Goal: Task Accomplishment & Management: Manage account settings

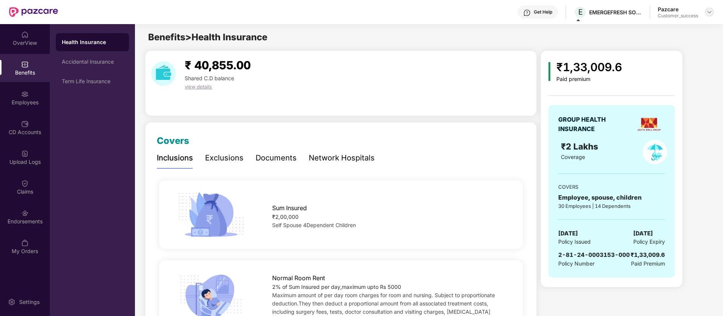
click at [712, 9] on div at bounding box center [709, 12] width 9 height 9
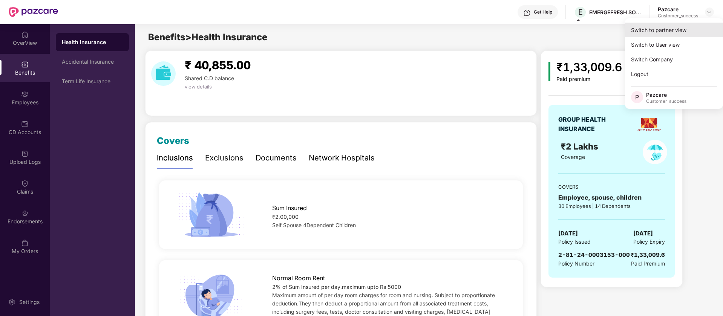
click at [680, 29] on div "Switch to partner view" at bounding box center [674, 30] width 98 height 15
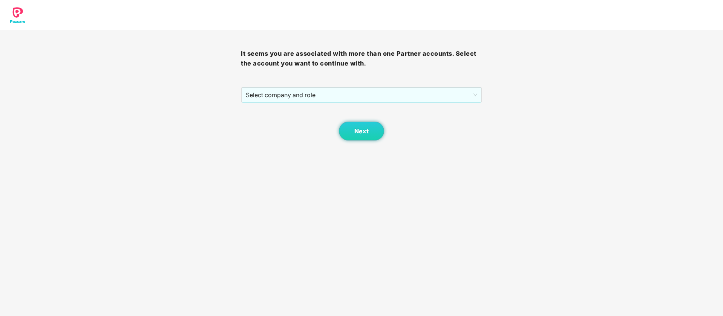
click at [287, 86] on div "It seems you are associated with more than one Partner accounts. Select the acc…" at bounding box center [361, 85] width 241 height 110
click at [291, 93] on span "Select company and role" at bounding box center [361, 95] width 231 height 14
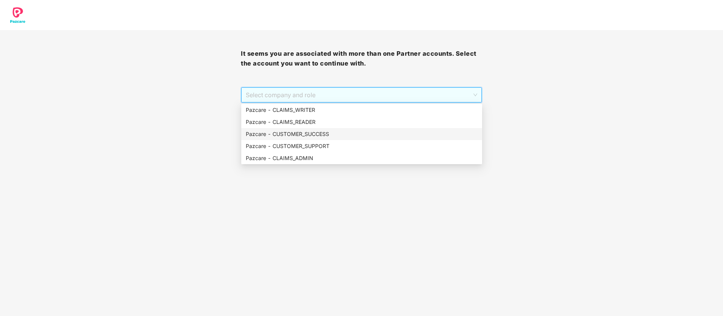
click at [316, 133] on div "Pazcare - CUSTOMER_SUCCESS" at bounding box center [362, 134] width 232 height 8
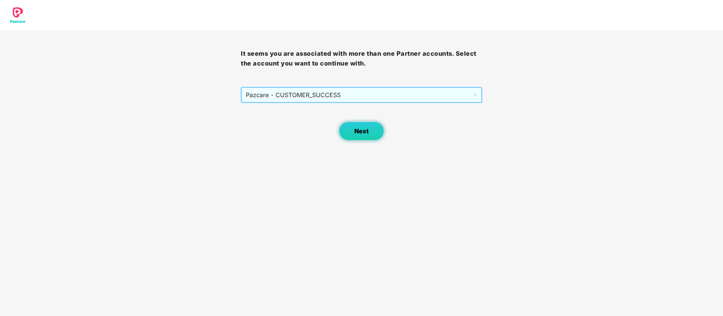
click at [358, 131] on span "Next" at bounding box center [361, 131] width 14 height 7
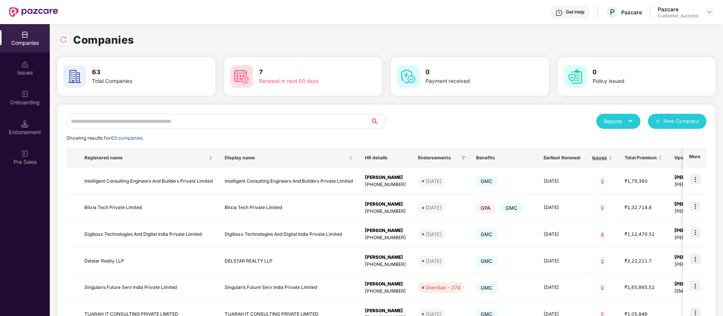
click at [109, 120] on input "text" at bounding box center [218, 121] width 304 height 15
paste input "*******"
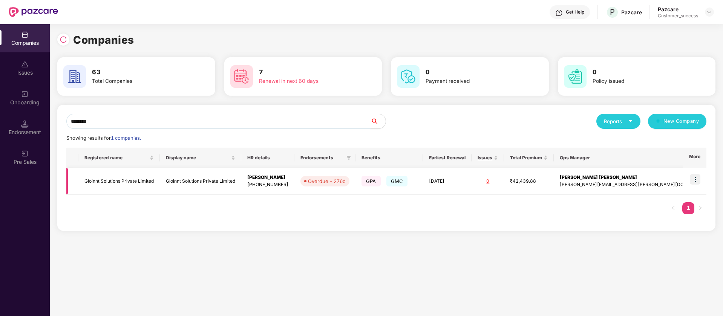
type input "*******"
click at [697, 179] on img at bounding box center [695, 179] width 11 height 11
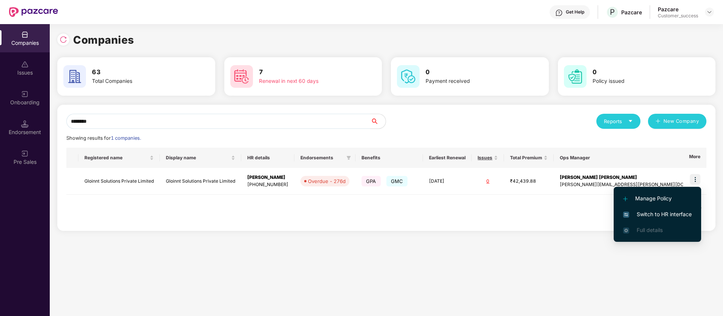
click at [660, 213] on span "Switch to HR interface" at bounding box center [657, 214] width 69 height 8
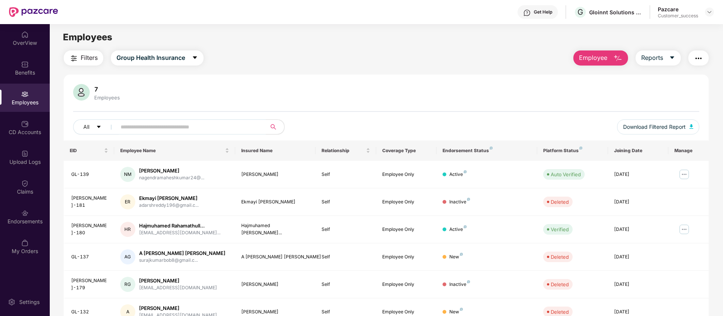
click at [595, 61] on span "Employee" at bounding box center [593, 57] width 28 height 9
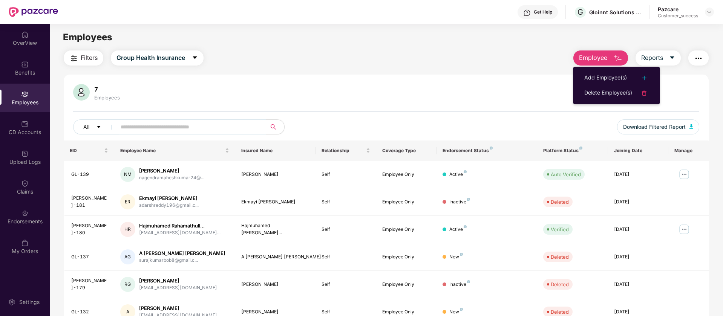
click at [551, 64] on div "Filters Group Health Insurance Employee Reports" at bounding box center [386, 57] width 645 height 15
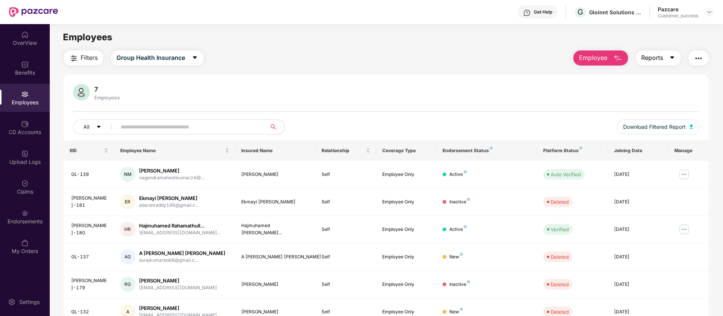
click at [652, 55] on span "Reports" at bounding box center [652, 57] width 22 height 9
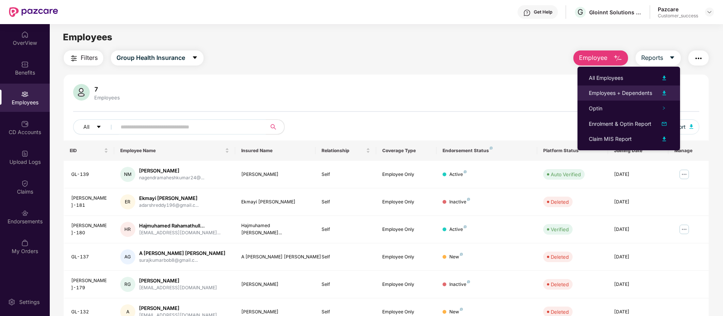
click at [665, 94] on img at bounding box center [663, 93] width 9 height 9
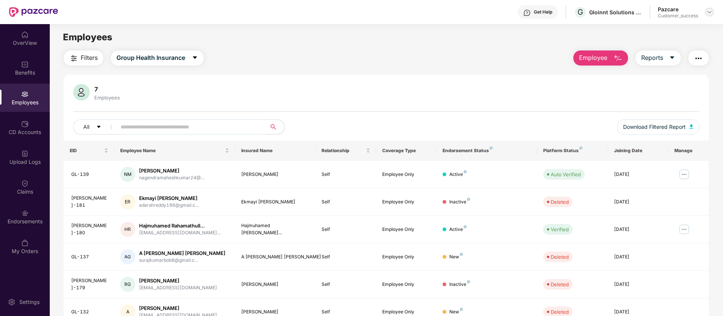
click at [711, 12] on img at bounding box center [709, 12] width 6 height 6
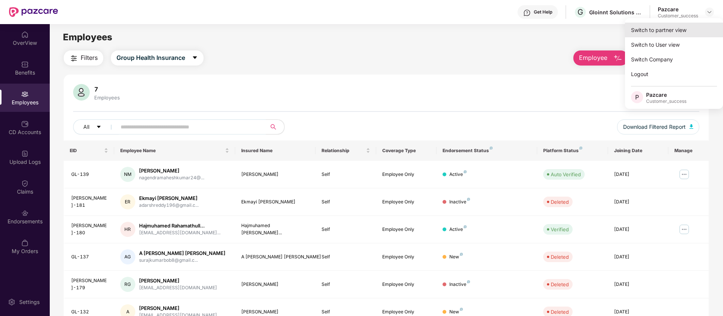
click at [670, 36] on div "Switch to partner view" at bounding box center [674, 30] width 98 height 15
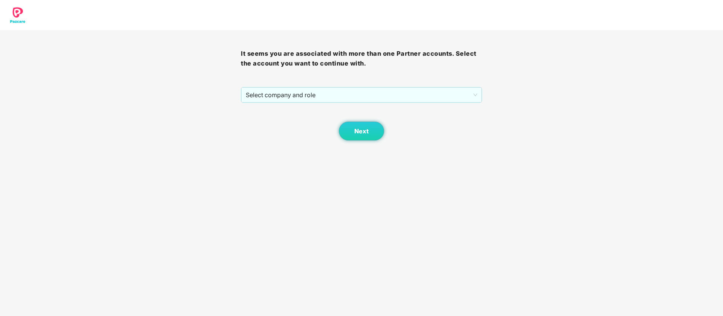
drag, startPoint x: 311, startPoint y: 94, endPoint x: 306, endPoint y: 103, distance: 10.8
click at [310, 94] on span "Select company and role" at bounding box center [361, 95] width 231 height 14
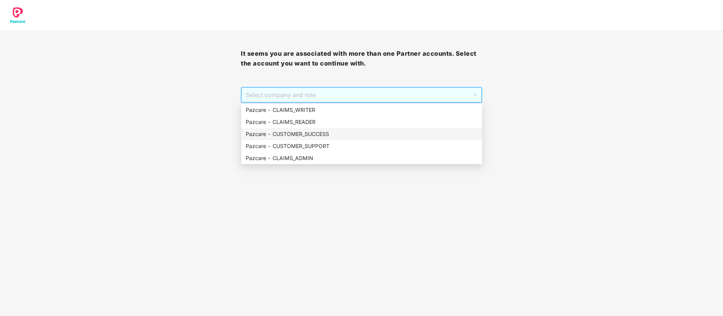
click at [315, 134] on div "Pazcare - CUSTOMER_SUCCESS" at bounding box center [362, 134] width 232 height 8
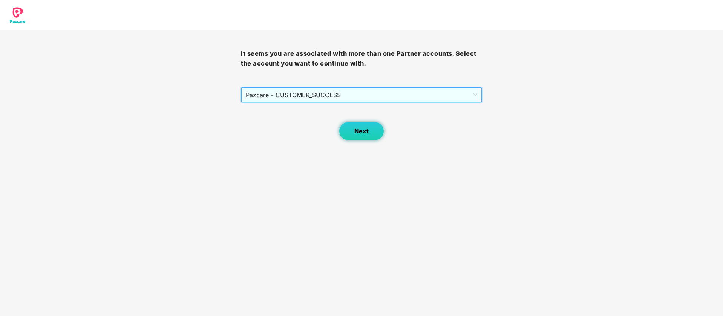
click at [348, 128] on button "Next" at bounding box center [361, 131] width 45 height 19
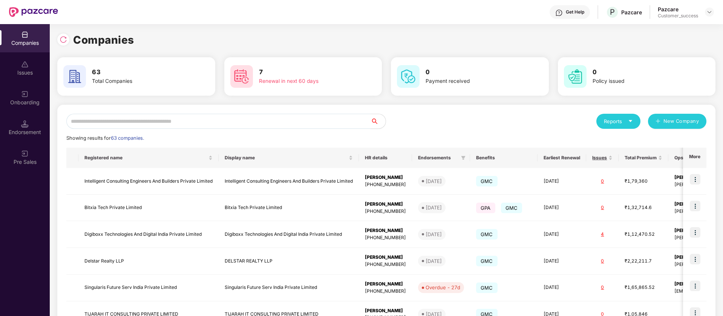
click at [107, 124] on input "text" at bounding box center [218, 121] width 304 height 15
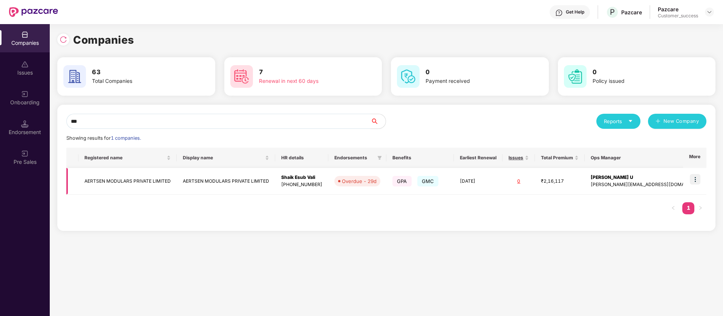
type input "***"
click at [694, 178] on img at bounding box center [695, 179] width 11 height 11
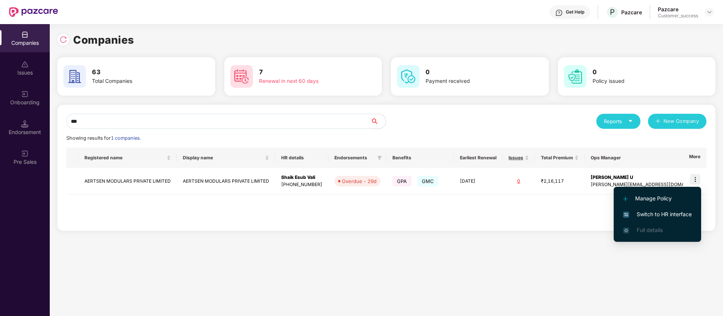
click at [661, 215] on span "Switch to HR interface" at bounding box center [657, 214] width 69 height 8
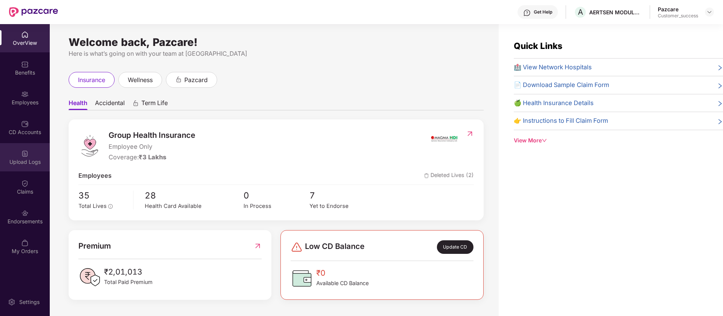
click at [30, 144] on div "Upload Logs" at bounding box center [25, 157] width 50 height 28
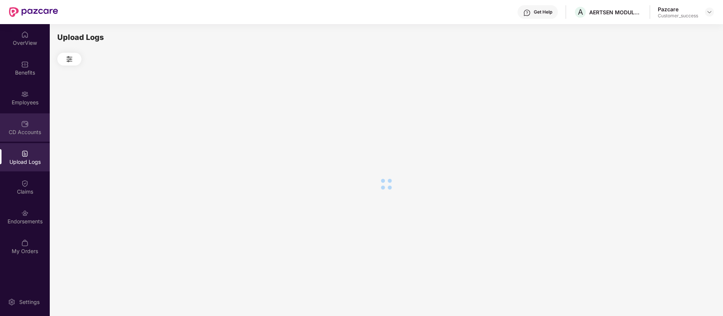
click at [32, 132] on div "CD Accounts" at bounding box center [25, 132] width 50 height 8
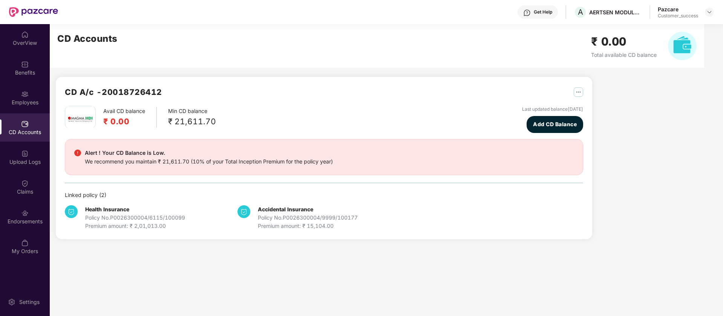
click at [26, 231] on div "OverView Benefits Employees CD Accounts Upload Logs Claims Endorsements My Orde…" at bounding box center [25, 143] width 50 height 238
click at [31, 217] on div "Endorsements" at bounding box center [25, 217] width 50 height 28
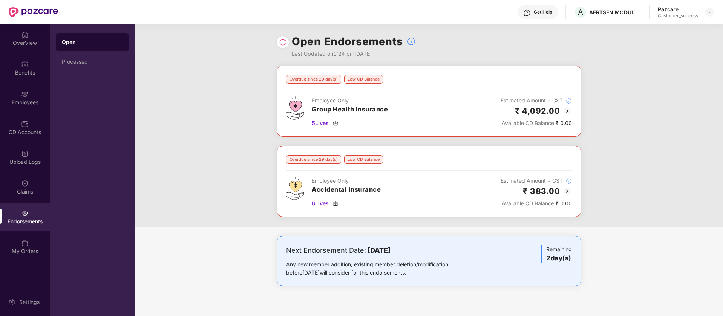
click at [569, 111] on img at bounding box center [567, 111] width 9 height 9
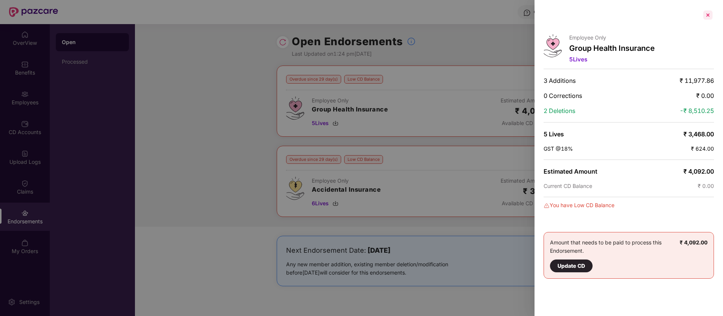
click at [707, 15] on div at bounding box center [708, 15] width 12 height 12
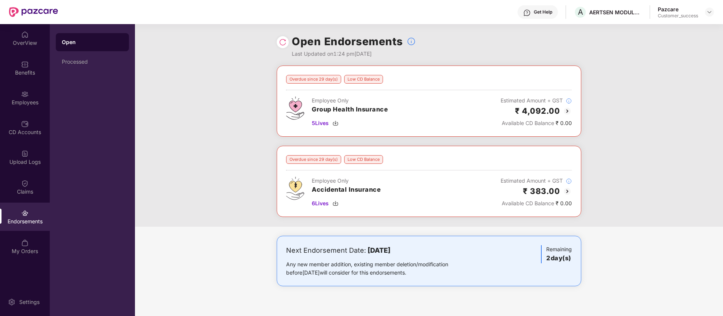
click at [566, 190] on img at bounding box center [567, 191] width 9 height 9
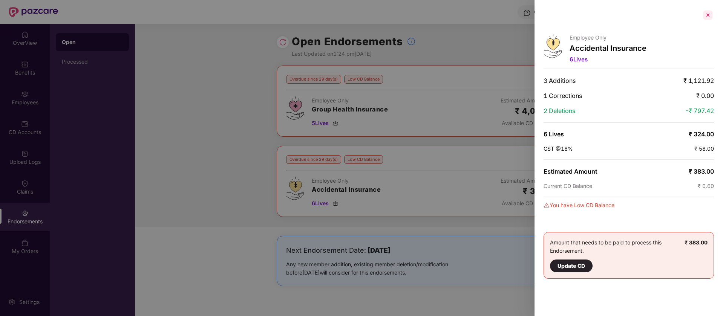
click at [708, 12] on div at bounding box center [708, 15] width 12 height 12
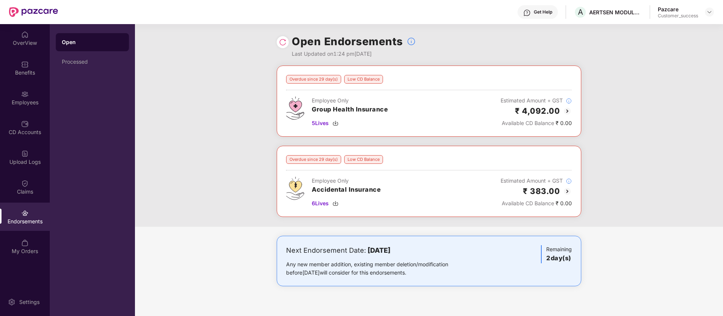
click at [568, 113] on img at bounding box center [567, 111] width 9 height 9
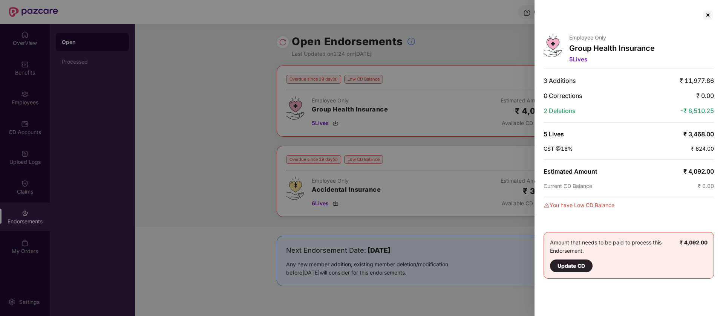
click at [363, 157] on div at bounding box center [361, 158] width 723 height 316
click at [711, 16] on div at bounding box center [708, 15] width 12 height 12
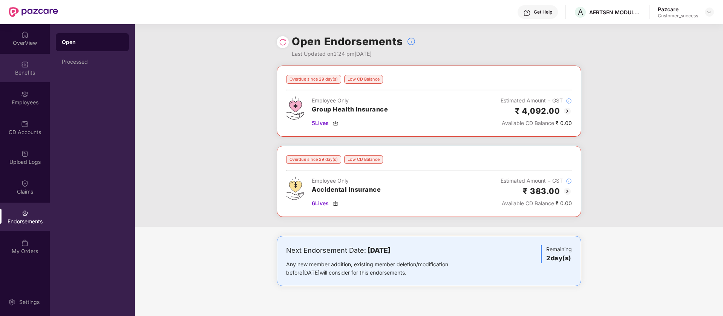
click at [19, 70] on div "Benefits" at bounding box center [25, 73] width 50 height 8
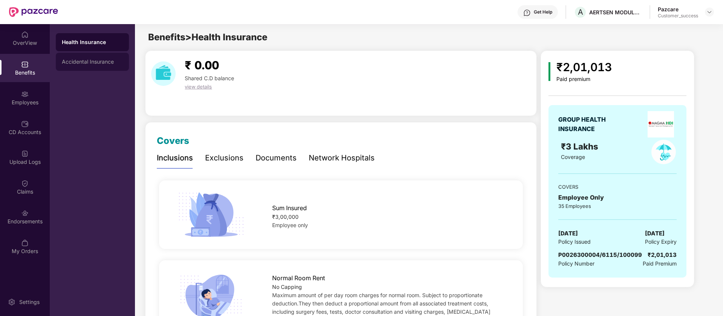
click at [78, 64] on div "Accidental Insurance" at bounding box center [92, 62] width 61 height 6
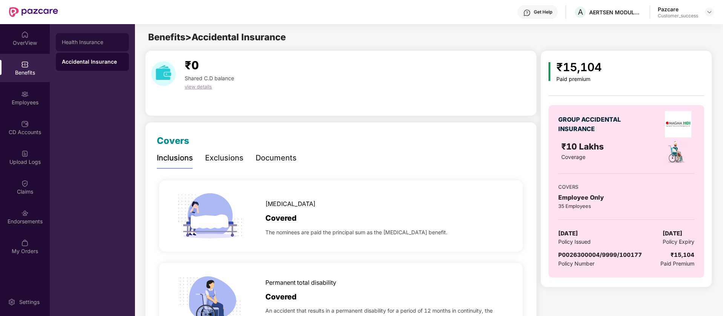
click at [73, 35] on div "Health Insurance" at bounding box center [92, 42] width 73 height 18
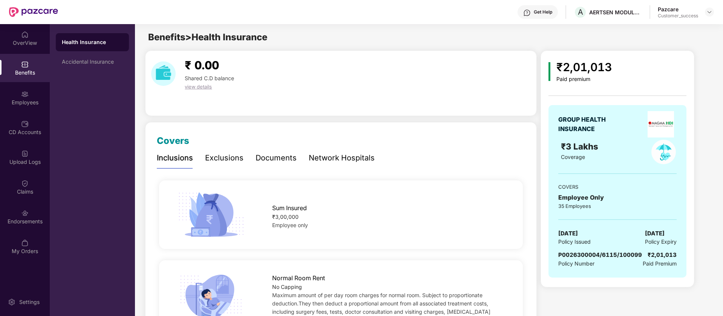
click at [598, 258] on span "P0026300004/6115/100099" at bounding box center [600, 254] width 84 height 7
copy span "P0026300004/6115/100099"
click at [605, 11] on div "AERTSEN MODULARS PRIVATE LIMITED" at bounding box center [615, 12] width 53 height 7
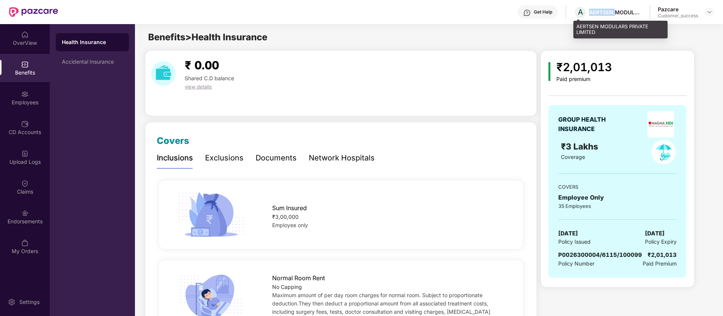
click at [605, 11] on div "AERTSEN MODULARS PRIVATE LIMITED" at bounding box center [615, 12] width 53 height 7
copy div "AERTSEN MODULARS PRIVATE LIMITED"
click at [603, 29] on div "AERTSEN MODULARS PRIVATE LIMITED" at bounding box center [620, 30] width 94 height 18
click at [603, 30] on div "AERTSEN MODULARS PRIVATE LIMITED" at bounding box center [620, 30] width 94 height 18
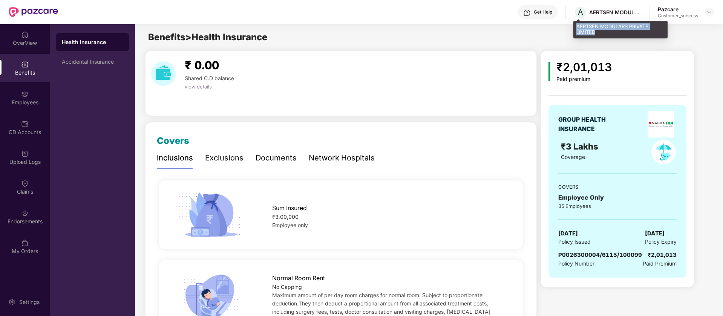
click at [603, 30] on div "AERTSEN MODULARS PRIVATE LIMITED" at bounding box center [620, 30] width 94 height 18
copy div "AERTSEN MODULARS PRIVATE LIMITED"
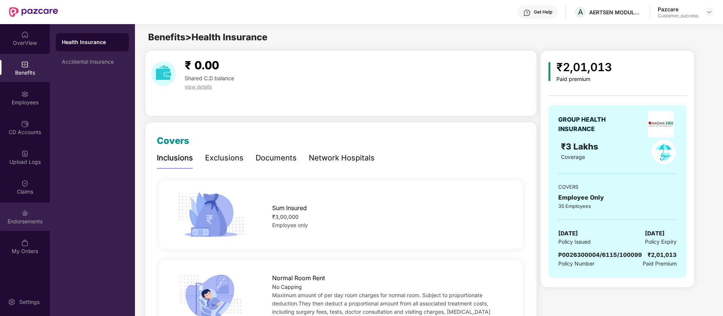
click at [24, 210] on img at bounding box center [25, 214] width 8 height 8
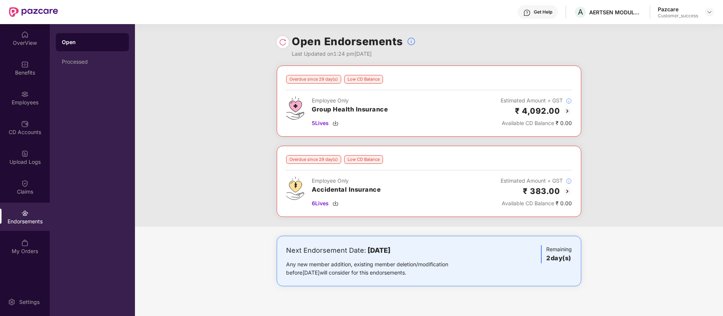
click at [567, 110] on img at bounding box center [567, 111] width 9 height 9
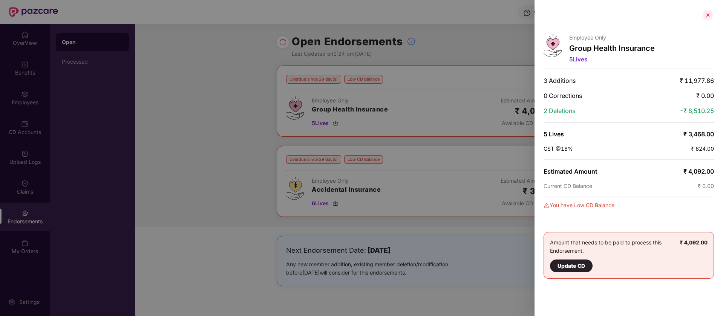
click at [706, 12] on div at bounding box center [708, 15] width 12 height 12
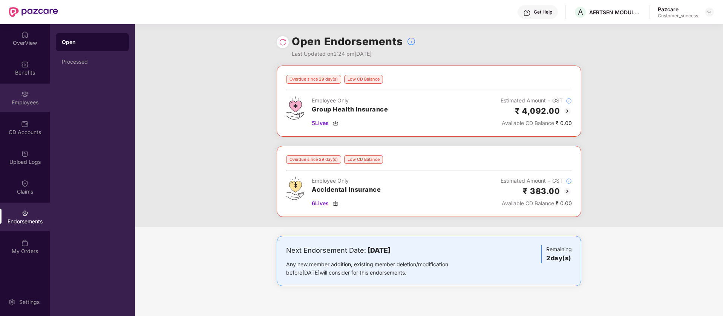
click at [37, 92] on div "Employees" at bounding box center [25, 98] width 50 height 28
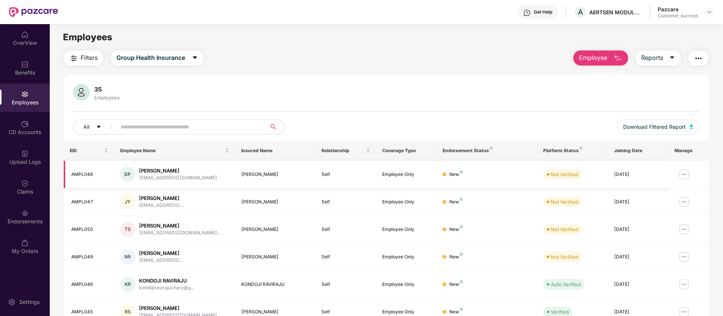
click at [682, 177] on img at bounding box center [684, 174] width 12 height 12
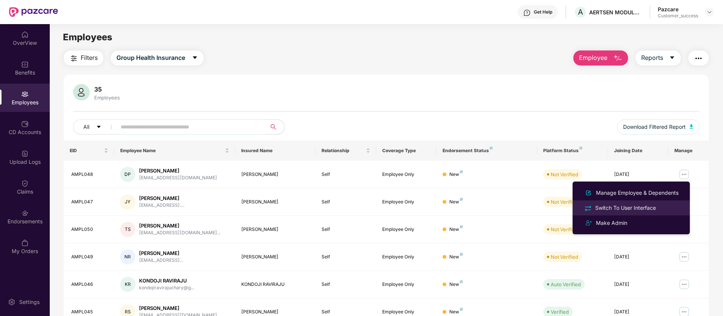
click at [643, 206] on div "Switch To User Interface" at bounding box center [625, 208] width 64 height 8
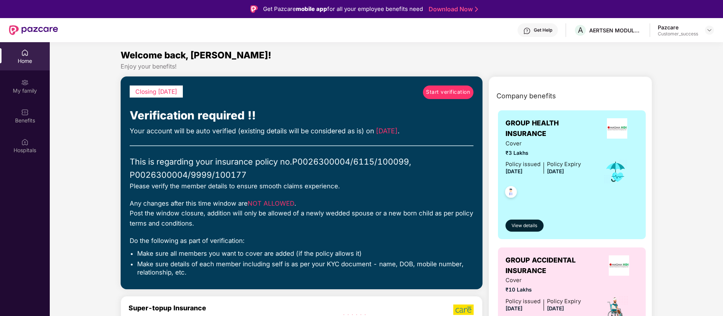
click at [448, 90] on span "Start verification" at bounding box center [448, 92] width 44 height 8
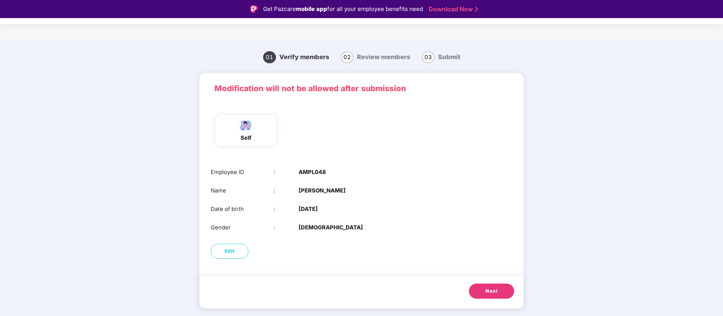
click at [491, 293] on span "Next" at bounding box center [491, 291] width 12 height 8
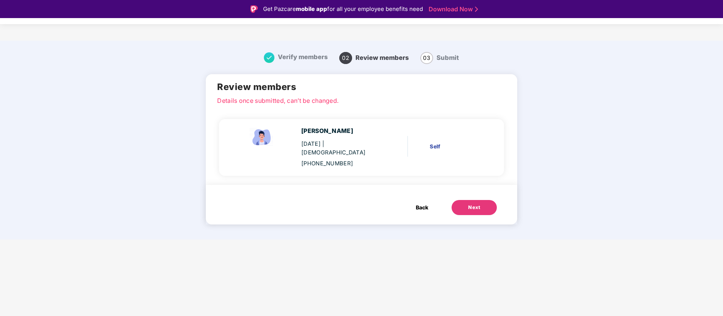
scroll to position [18, 0]
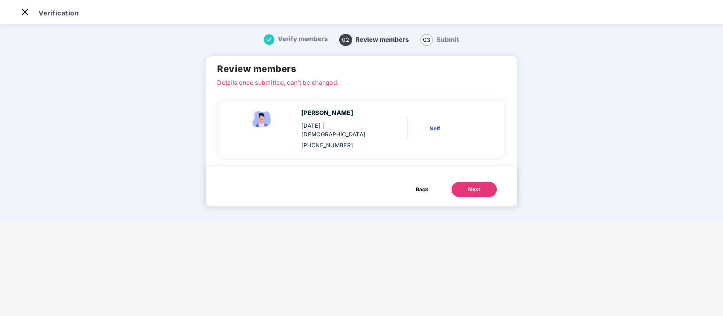
click at [468, 186] on div "Next" at bounding box center [474, 190] width 12 height 8
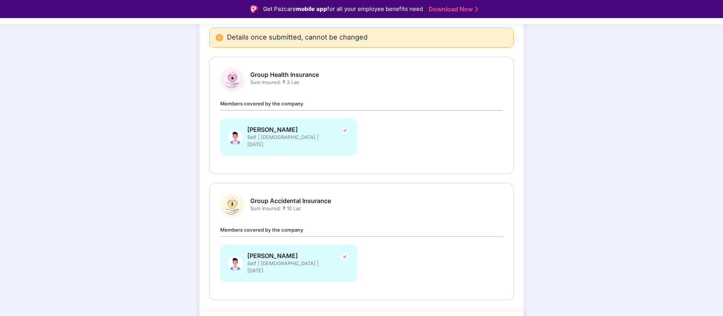
scroll to position [87, 0]
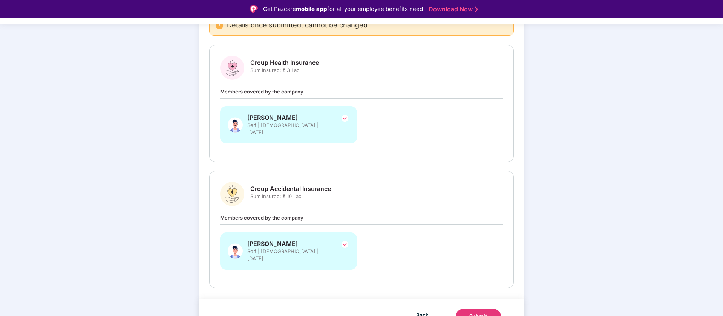
click at [484, 313] on div "Submit" at bounding box center [478, 317] width 18 height 8
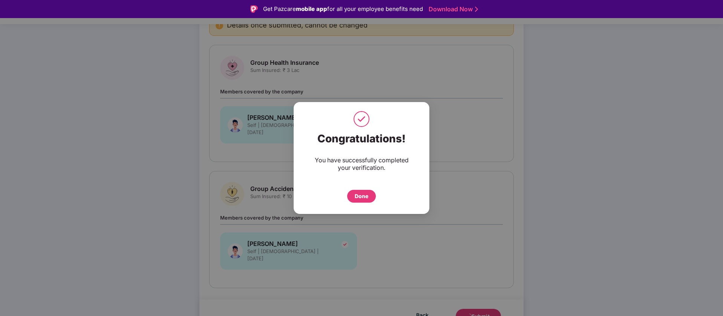
click at [360, 199] on div "Done" at bounding box center [362, 196] width 14 height 8
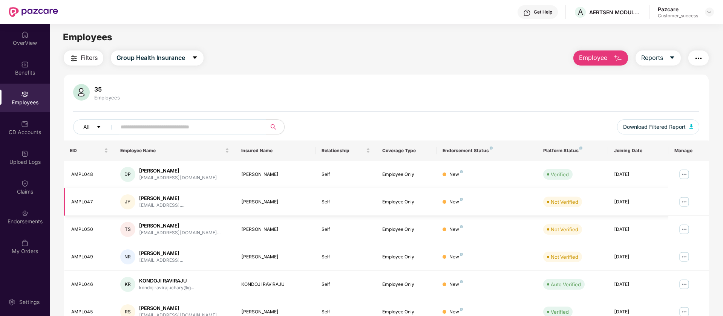
click at [683, 203] on img at bounding box center [684, 202] width 12 height 12
click at [430, 203] on div "Employee Only" at bounding box center [406, 202] width 48 height 7
click at [682, 201] on img at bounding box center [684, 202] width 12 height 12
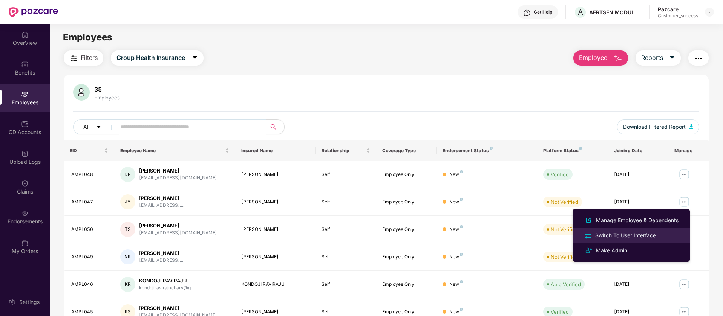
click at [651, 237] on div "Switch To User Interface" at bounding box center [625, 235] width 64 height 8
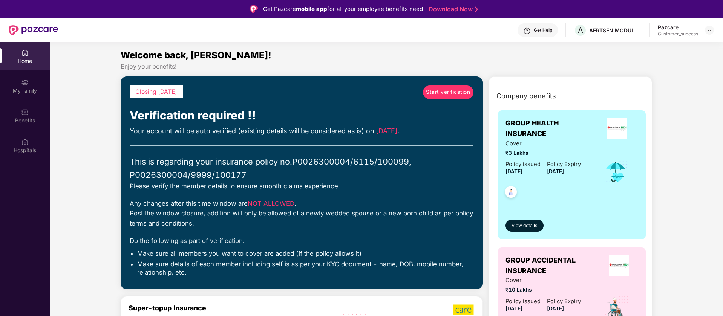
click at [449, 91] on span "Start verification" at bounding box center [448, 92] width 44 height 8
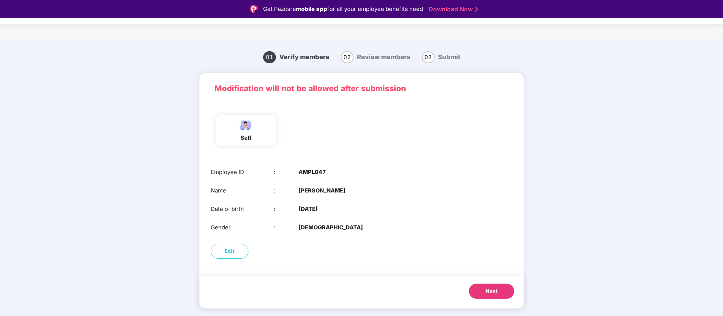
click at [499, 286] on button "Next" at bounding box center [491, 291] width 45 height 15
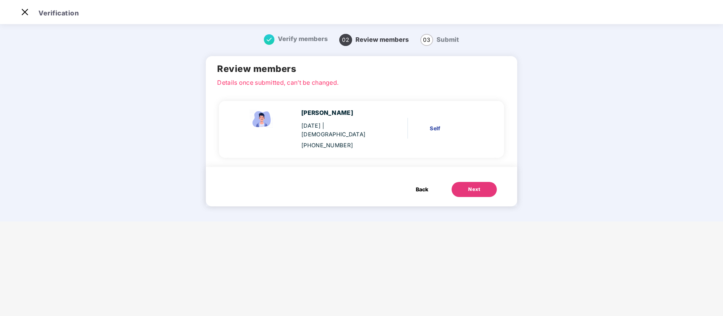
click at [491, 182] on button "Next" at bounding box center [473, 189] width 45 height 15
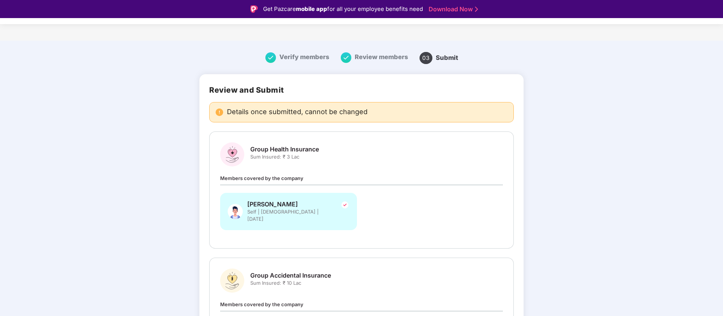
scroll to position [87, 0]
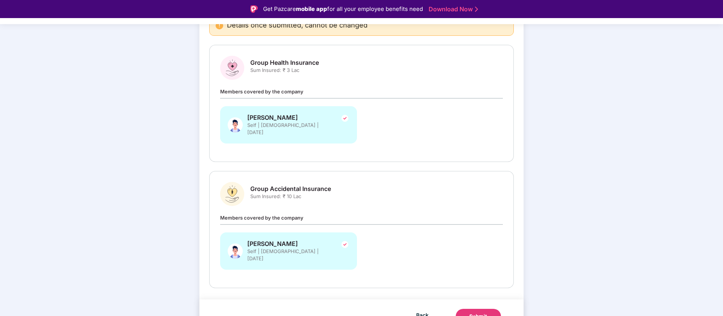
click at [479, 313] on div "Submit" at bounding box center [478, 317] width 18 height 8
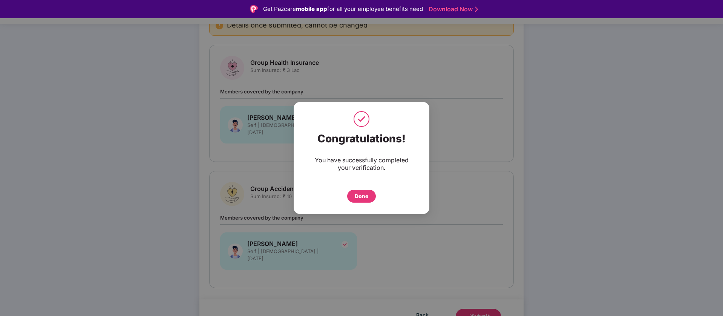
click at [358, 201] on div "Done" at bounding box center [361, 196] width 29 height 13
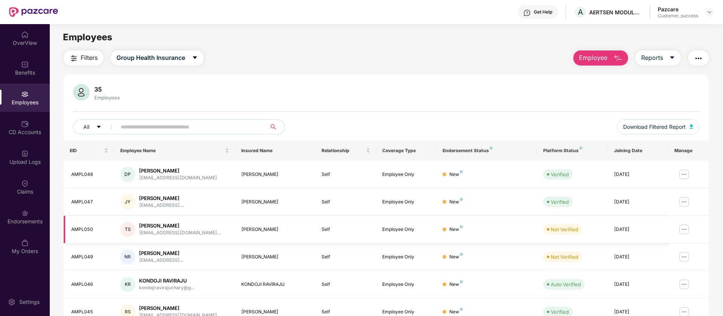
click at [685, 228] on img at bounding box center [684, 229] width 12 height 12
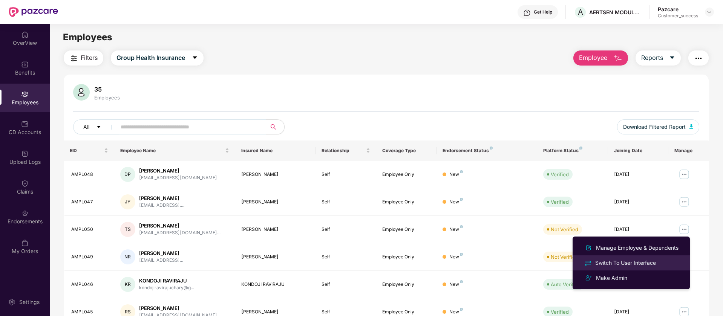
click at [661, 266] on div "Switch To User Interface" at bounding box center [631, 262] width 98 height 9
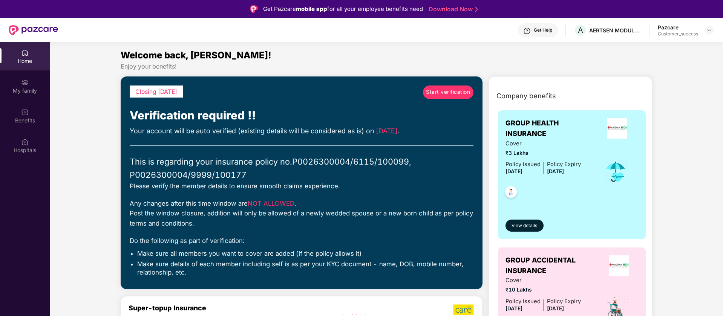
click at [430, 96] on span "Start verification" at bounding box center [448, 92] width 44 height 8
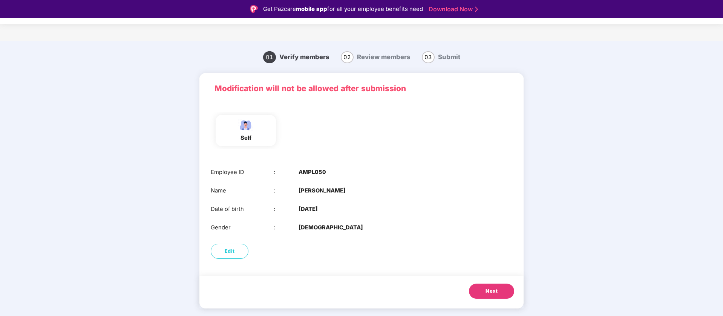
click at [503, 300] on div "Next" at bounding box center [361, 292] width 324 height 32
click at [503, 292] on button "Next" at bounding box center [491, 291] width 45 height 15
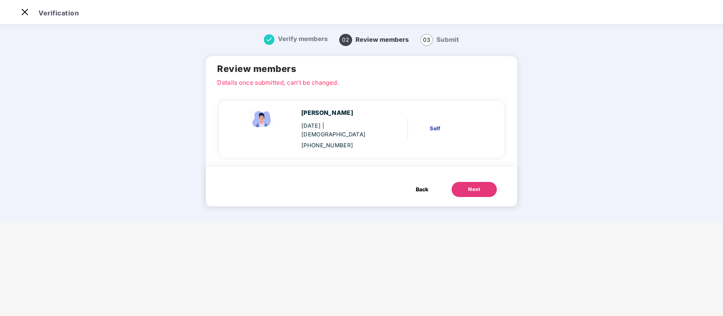
click at [482, 182] on button "Next" at bounding box center [473, 189] width 45 height 15
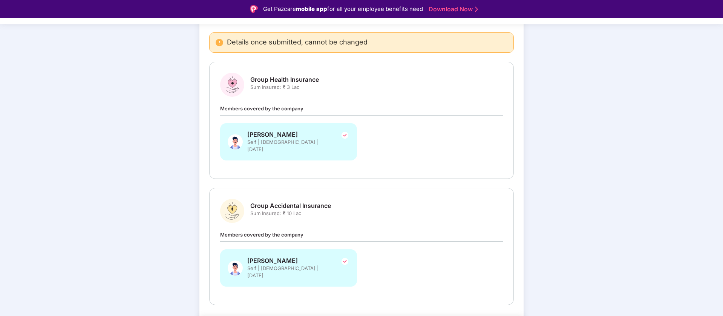
scroll to position [87, 0]
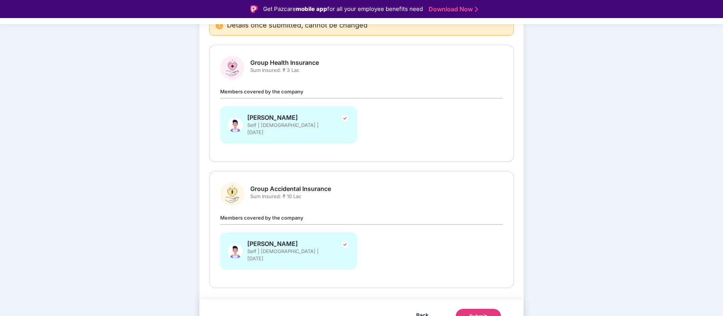
click at [476, 313] on div "Submit" at bounding box center [478, 317] width 18 height 8
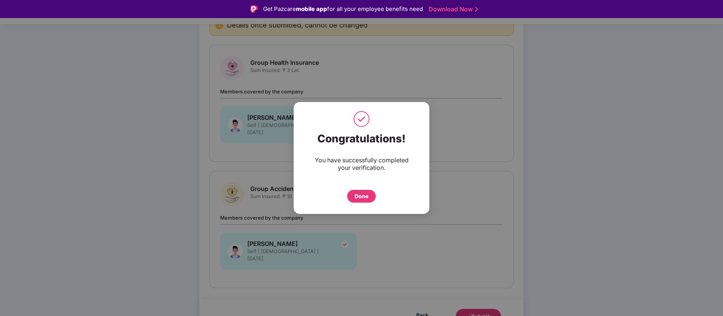
click at [358, 197] on div "Done" at bounding box center [362, 196] width 14 height 8
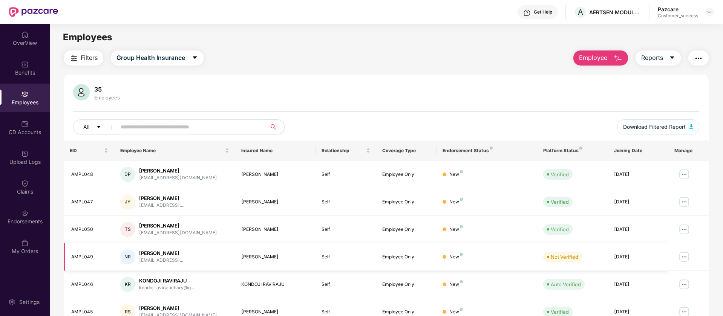
click at [685, 256] on img at bounding box center [684, 257] width 12 height 12
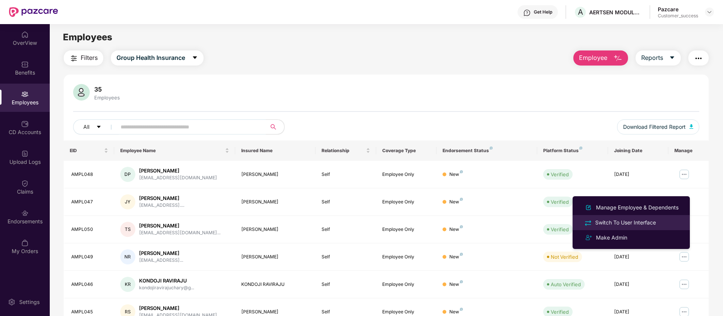
click at [637, 220] on div "Switch To User Interface" at bounding box center [625, 223] width 64 height 8
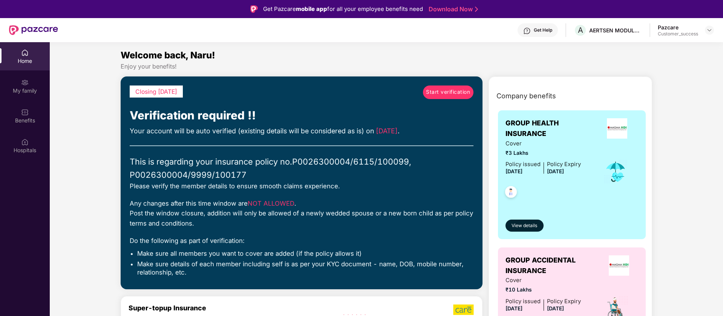
click at [459, 98] on link "Start verification" at bounding box center [448, 93] width 50 height 14
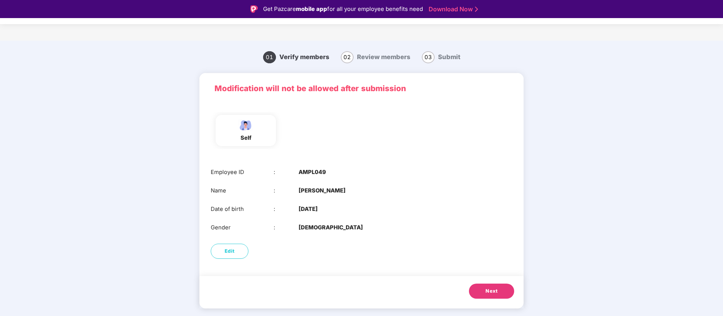
click at [494, 287] on span "Next" at bounding box center [491, 291] width 12 height 8
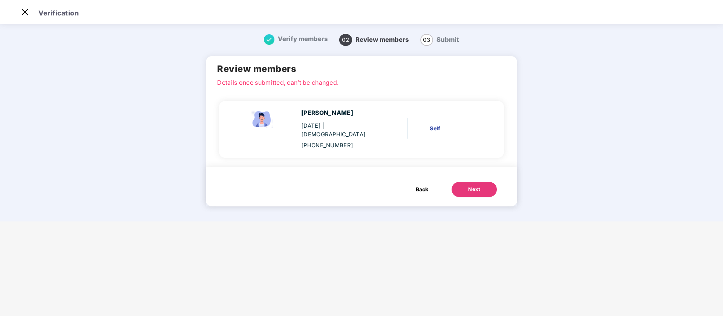
click at [481, 182] on button "Next" at bounding box center [473, 189] width 45 height 15
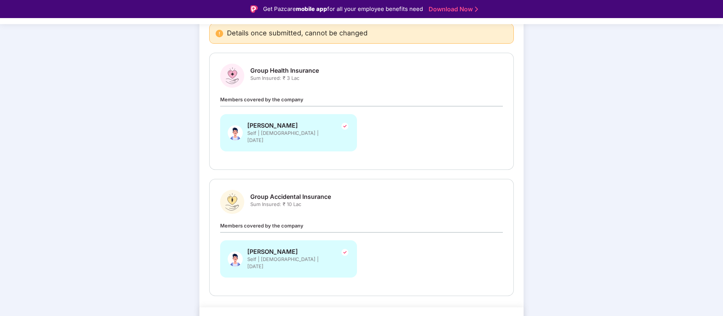
scroll to position [87, 0]
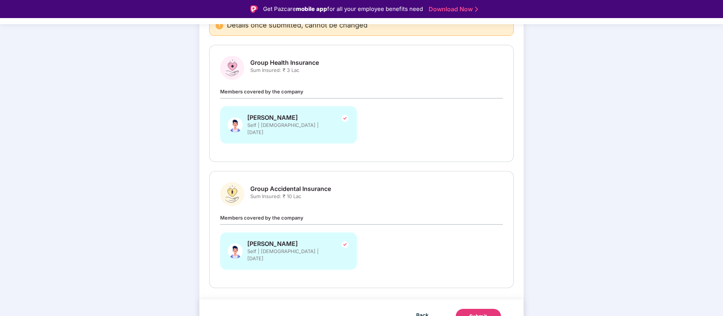
click at [345, 240] on img at bounding box center [344, 244] width 9 height 9
click at [488, 309] on button "Submit" at bounding box center [478, 316] width 45 height 15
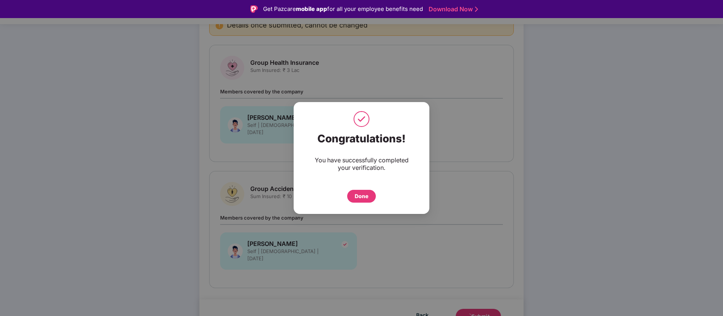
click at [367, 193] on div "Done" at bounding box center [362, 196] width 14 height 8
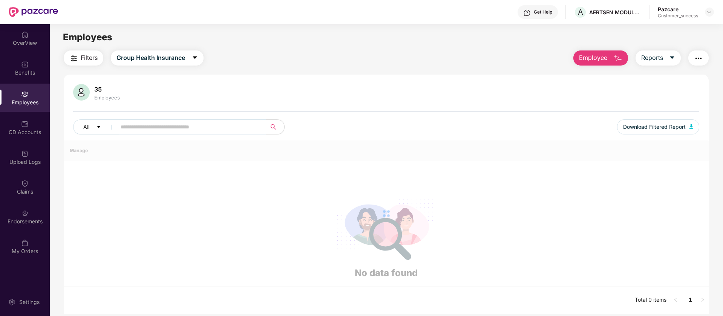
click at [26, 199] on div "Claims" at bounding box center [25, 187] width 50 height 28
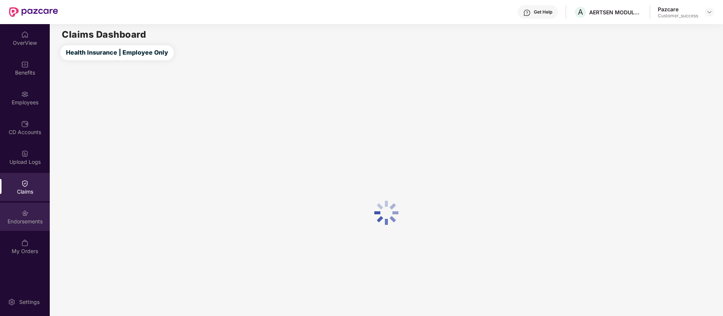
click at [31, 218] on div "Endorsements" at bounding box center [25, 222] width 50 height 8
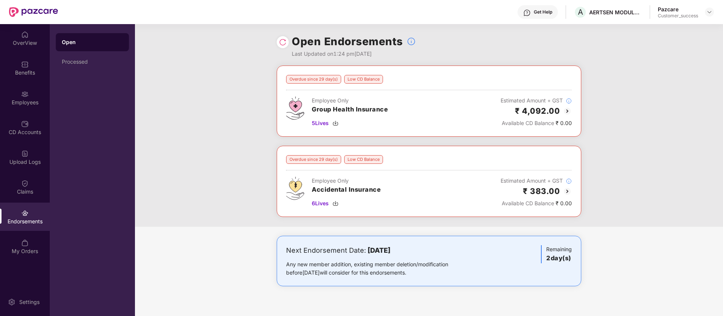
click at [566, 112] on img at bounding box center [567, 111] width 9 height 9
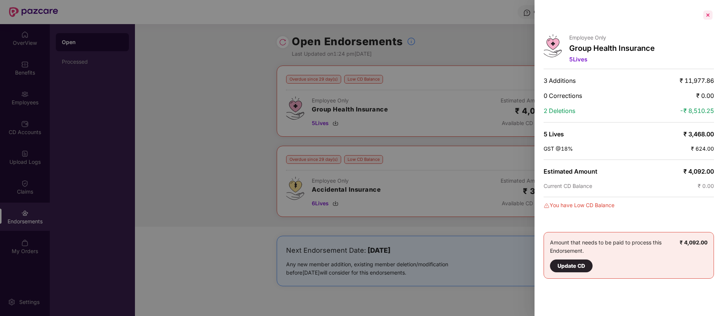
click at [707, 14] on div at bounding box center [708, 15] width 12 height 12
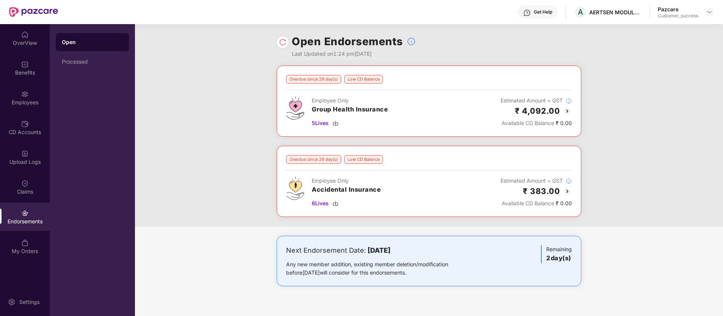
click at [280, 38] on img at bounding box center [283, 42] width 8 height 8
click at [283, 44] on img at bounding box center [283, 42] width 8 height 8
click at [565, 110] on img at bounding box center [567, 111] width 9 height 9
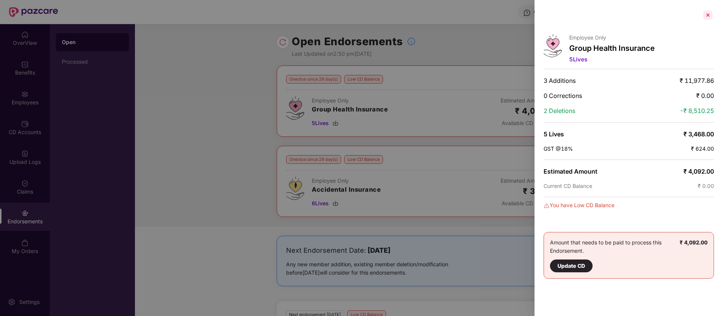
click at [711, 14] on div at bounding box center [708, 15] width 12 height 12
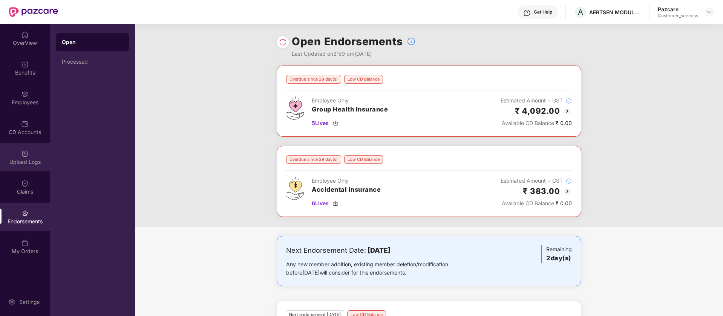
click at [30, 154] on div "Upload Logs" at bounding box center [25, 157] width 50 height 28
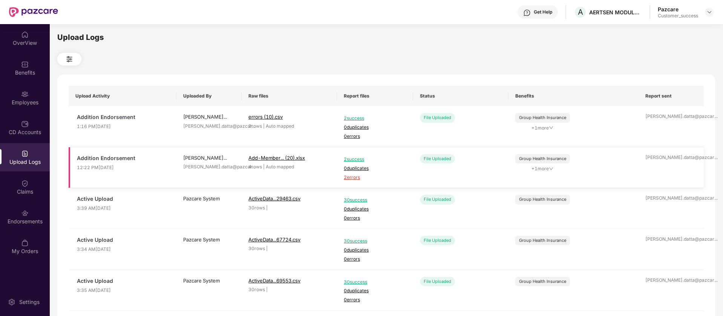
click at [554, 169] on span "+ 1 more" at bounding box center [542, 168] width 55 height 7
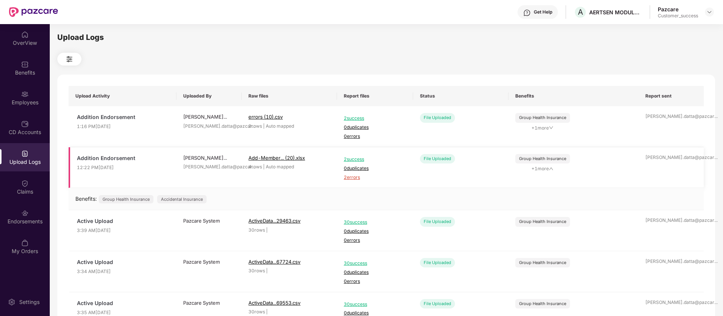
click at [554, 169] on span "+ 1 more" at bounding box center [542, 168] width 55 height 7
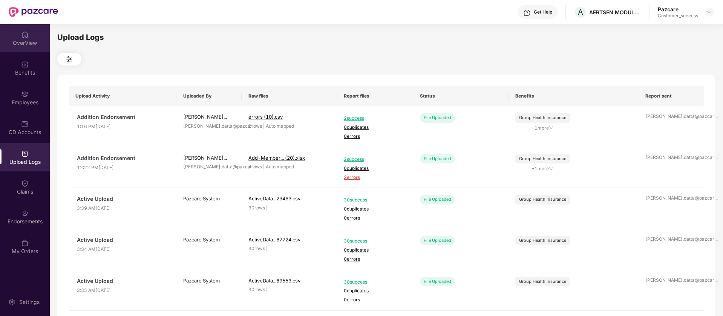
click at [17, 32] on div "OverView" at bounding box center [25, 38] width 50 height 28
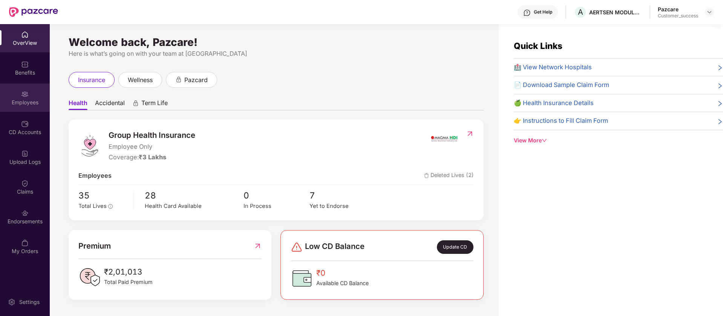
click at [22, 92] on img at bounding box center [25, 94] width 8 height 8
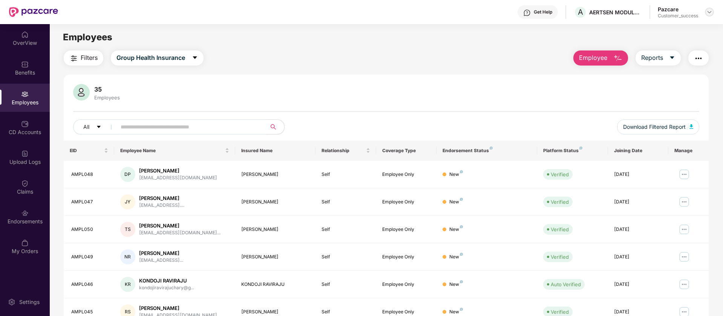
click at [711, 11] on img at bounding box center [709, 12] width 6 height 6
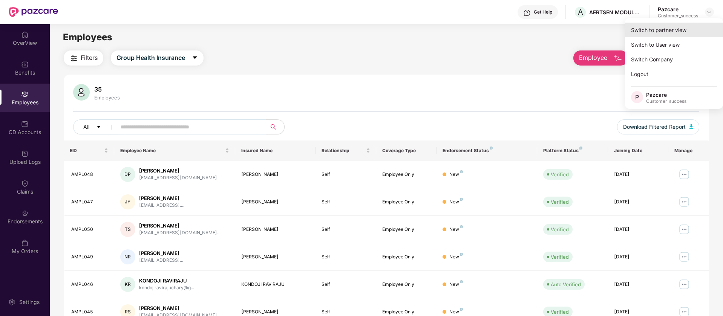
click at [690, 28] on div "Switch to partner view" at bounding box center [674, 30] width 98 height 15
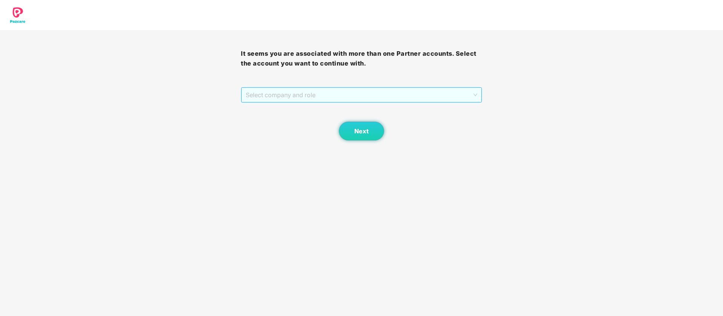
click at [298, 92] on span "Select company and role" at bounding box center [361, 95] width 231 height 14
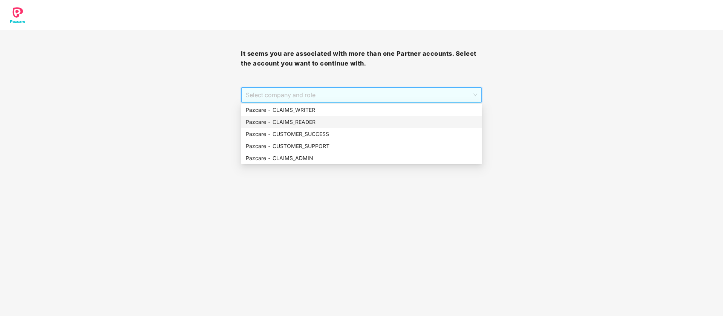
click at [341, 132] on div "Pazcare - CUSTOMER_SUCCESS" at bounding box center [362, 134] width 232 height 8
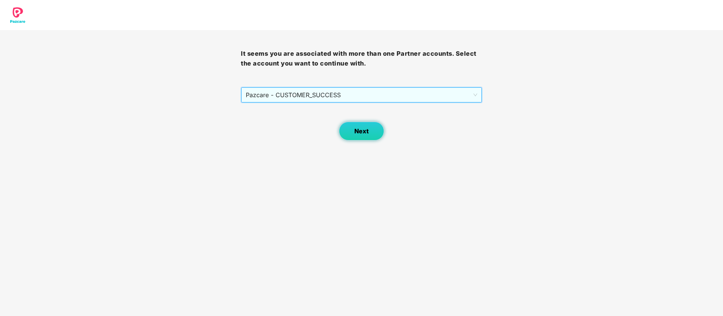
click at [371, 135] on button "Next" at bounding box center [361, 131] width 45 height 19
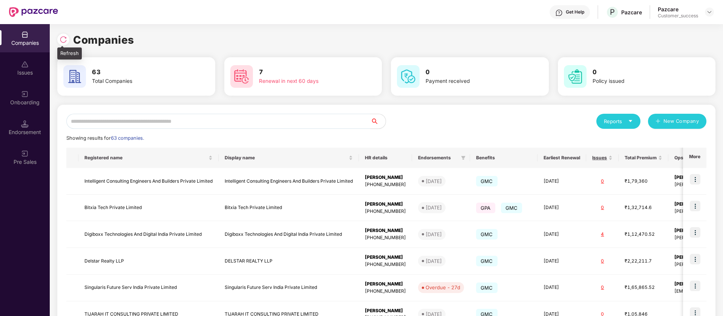
click at [65, 40] on img at bounding box center [64, 40] width 8 height 8
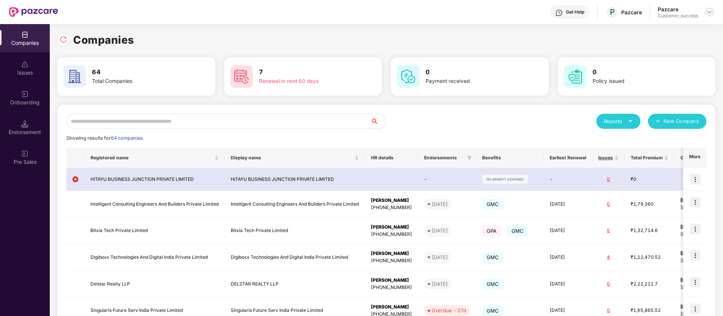
click at [712, 14] on img at bounding box center [709, 12] width 6 height 6
drag, startPoint x: 681, startPoint y: 47, endPoint x: 473, endPoint y: 69, distance: 209.6
click at [662, 53] on div "User view Switch Partner Logout P Pazcare Customer_success" at bounding box center [674, 56] width 98 height 76
click at [713, 13] on div at bounding box center [709, 12] width 9 height 9
click at [655, 45] on div "Switch Partner" at bounding box center [674, 44] width 98 height 15
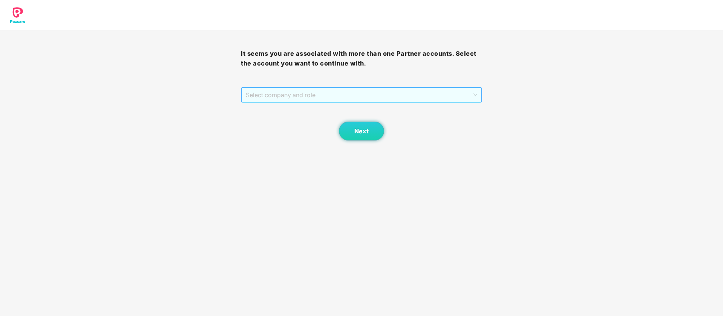
click at [314, 91] on span "Select company and role" at bounding box center [361, 95] width 231 height 14
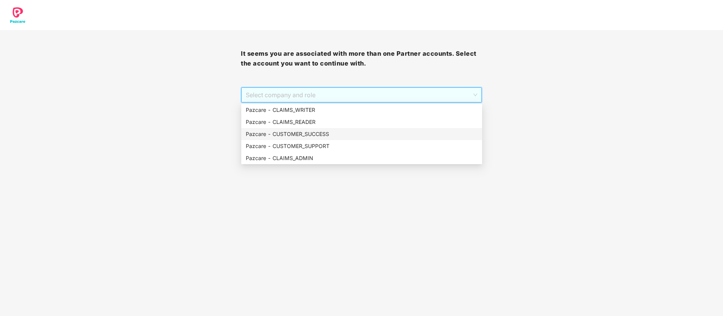
click at [303, 132] on div "Pazcare - CUSTOMER_SUCCESS" at bounding box center [362, 134] width 232 height 8
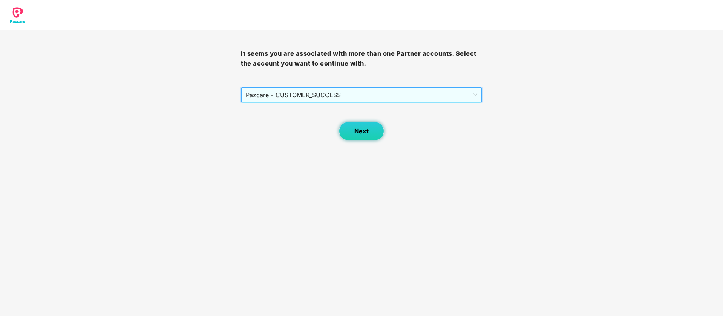
click at [356, 140] on button "Next" at bounding box center [361, 131] width 45 height 19
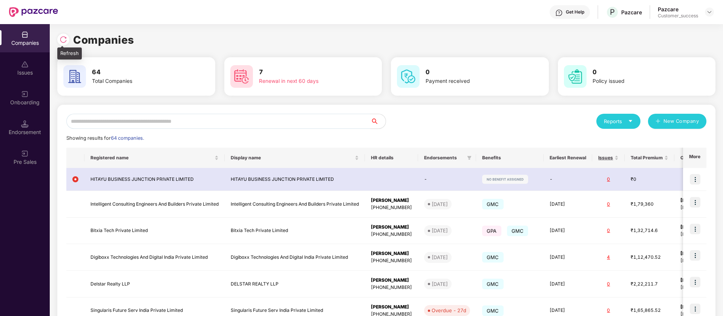
click at [65, 45] on div at bounding box center [63, 40] width 12 height 12
click at [60, 41] on img at bounding box center [64, 40] width 8 height 8
click at [708, 12] on img at bounding box center [709, 12] width 6 height 6
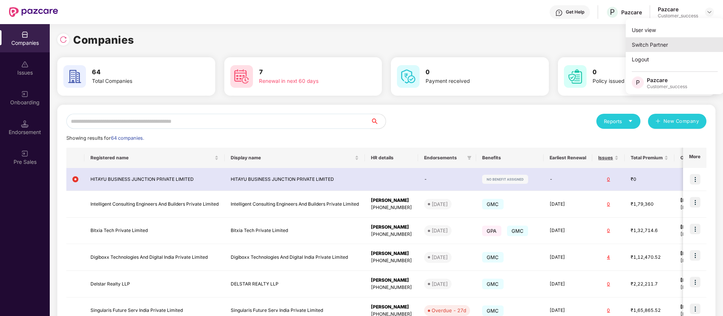
click at [674, 44] on div "Switch Partner" at bounding box center [674, 44] width 98 height 15
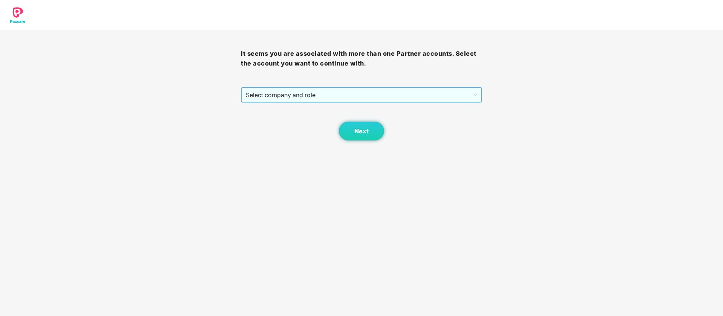
click at [329, 96] on span "Select company and role" at bounding box center [361, 95] width 231 height 14
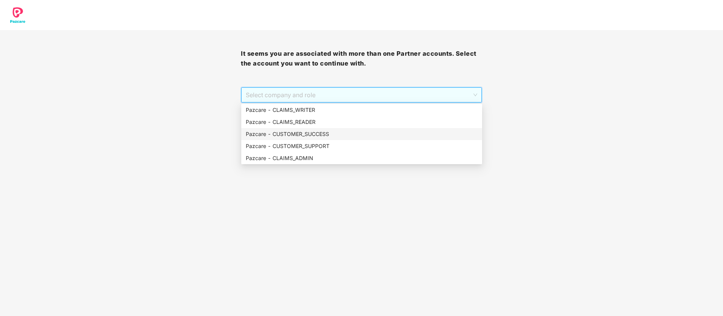
click at [323, 138] on div "Pazcare - CUSTOMER_SUCCESS" at bounding box center [362, 134] width 232 height 8
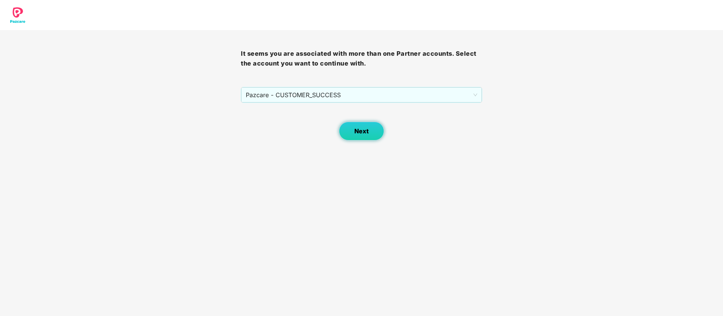
click at [361, 132] on span "Next" at bounding box center [361, 131] width 14 height 7
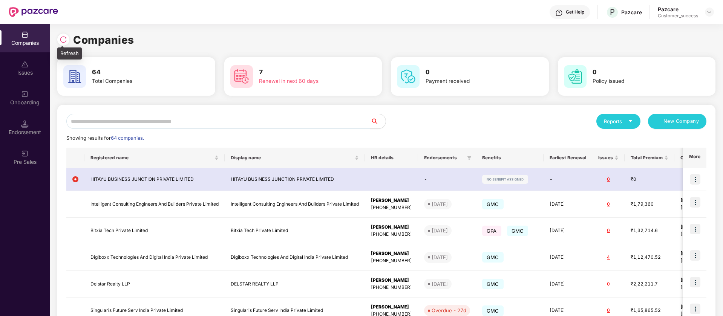
click at [70, 40] on div at bounding box center [65, 39] width 16 height 14
click at [67, 40] on img at bounding box center [64, 40] width 8 height 8
click at [206, 118] on input "text" at bounding box center [218, 121] width 304 height 15
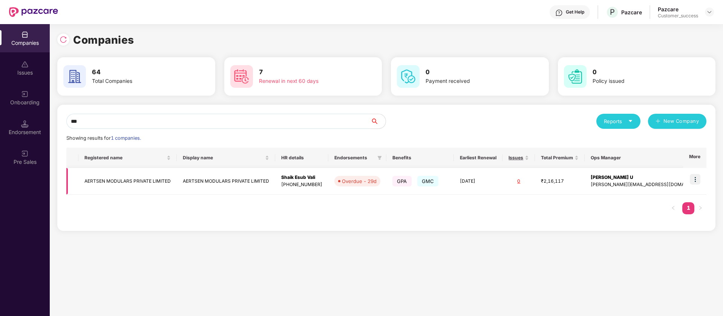
type input "***"
click at [697, 180] on img at bounding box center [695, 179] width 11 height 11
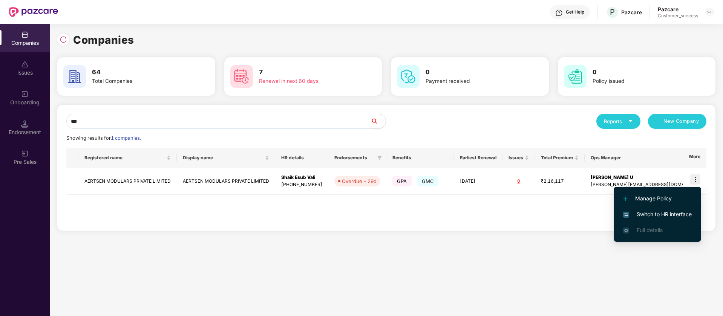
click at [664, 212] on span "Switch to HR interface" at bounding box center [657, 214] width 69 height 8
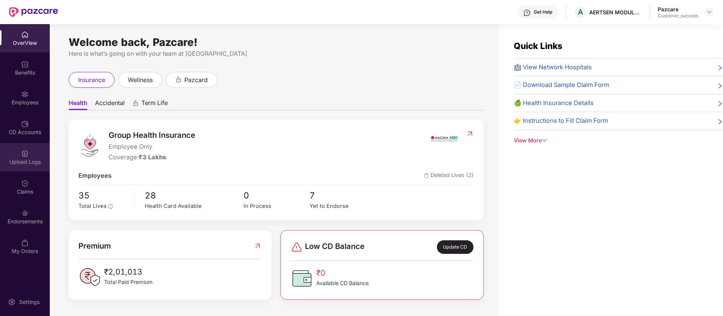
click at [33, 169] on div "Upload Logs" at bounding box center [25, 157] width 50 height 28
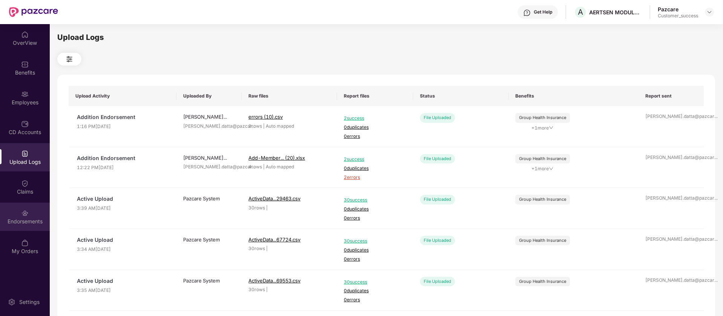
click at [40, 224] on div "Endorsements" at bounding box center [25, 222] width 50 height 8
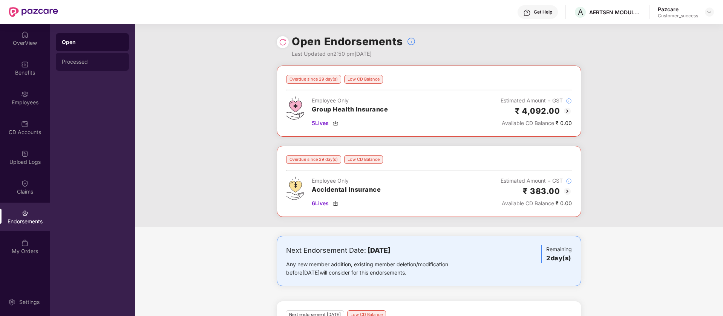
click at [96, 63] on div "Processed" at bounding box center [92, 62] width 61 height 6
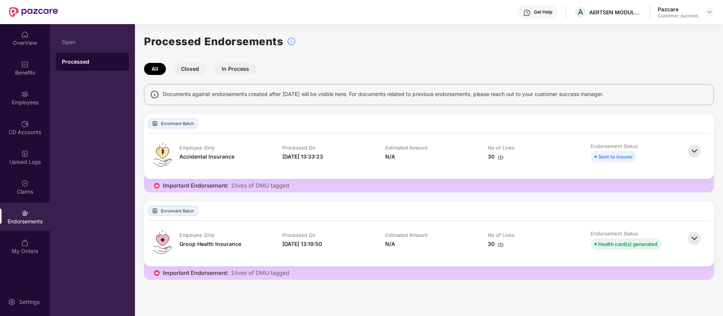
click at [195, 66] on button "Closed" at bounding box center [189, 69] width 33 height 12
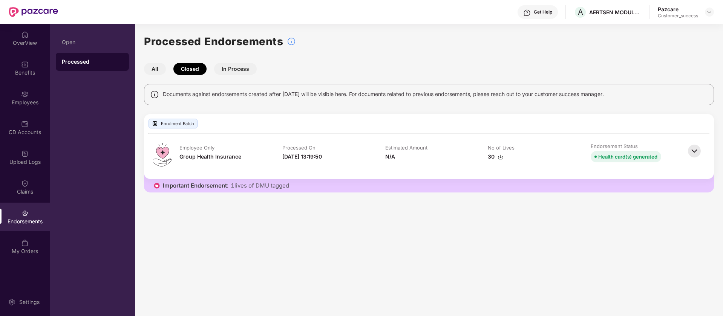
click at [248, 67] on button "In Process" at bounding box center [235, 69] width 43 height 12
click at [159, 70] on button "All" at bounding box center [155, 69] width 22 height 12
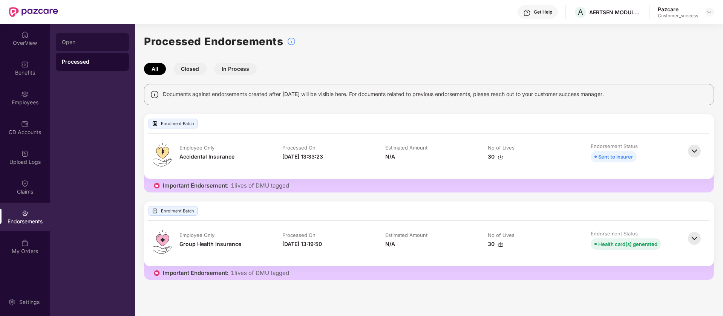
click at [78, 33] on div "Open" at bounding box center [92, 42] width 73 height 18
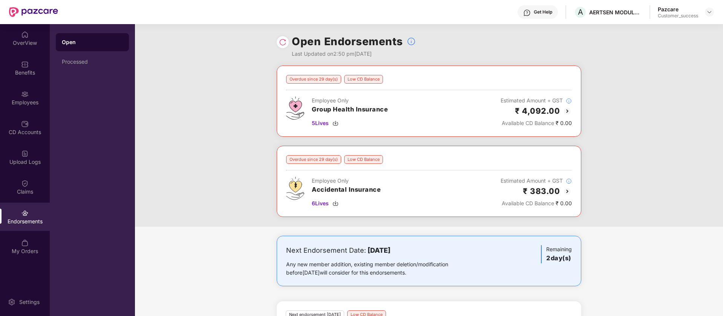
click at [280, 41] on img at bounding box center [283, 42] width 8 height 8
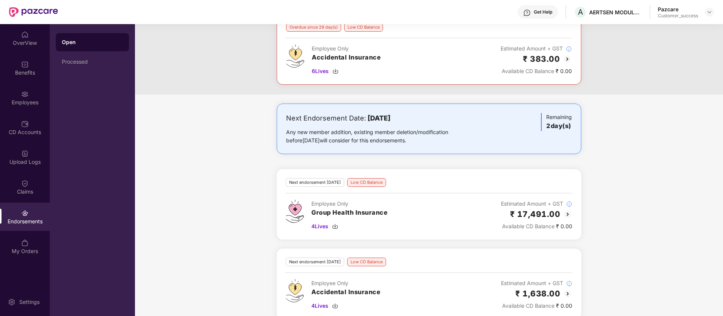
scroll to position [144, 0]
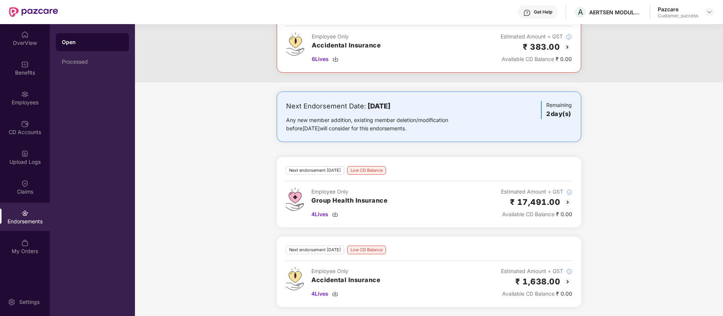
click at [569, 279] on img at bounding box center [567, 281] width 9 height 9
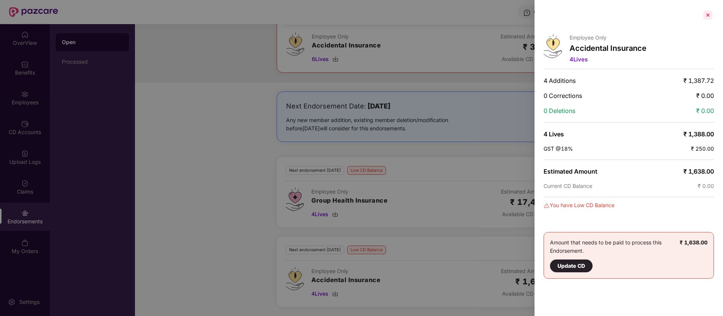
click at [706, 13] on div at bounding box center [708, 15] width 12 height 12
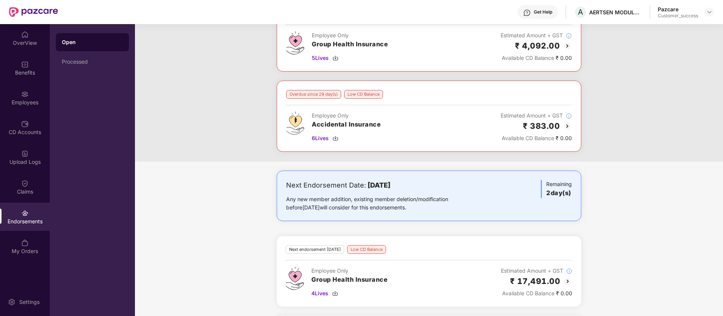
scroll to position [0, 0]
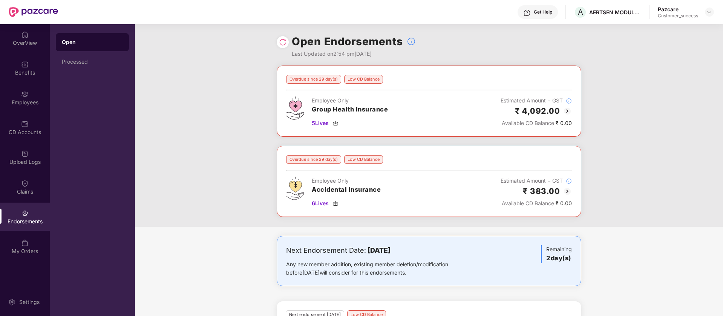
click at [566, 110] on img at bounding box center [567, 111] width 9 height 9
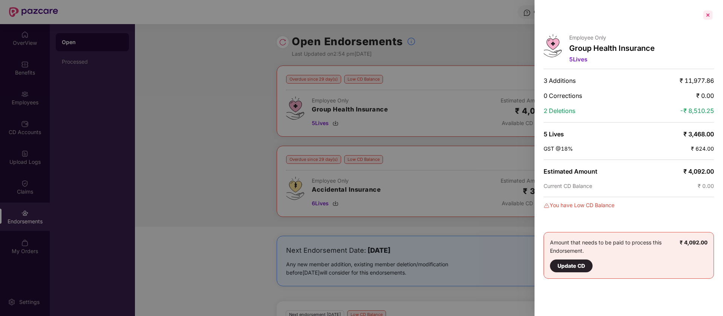
click at [708, 16] on div at bounding box center [708, 15] width 12 height 12
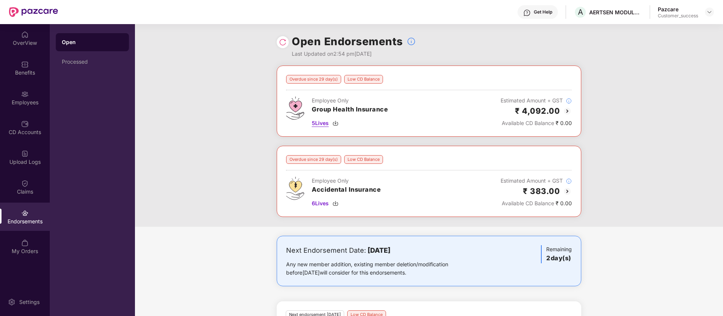
click at [335, 124] on img at bounding box center [335, 123] width 6 height 6
click at [566, 108] on img at bounding box center [567, 111] width 9 height 9
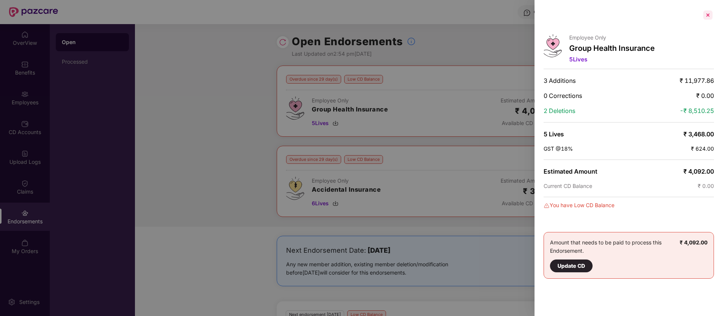
click at [708, 15] on div at bounding box center [708, 15] width 12 height 12
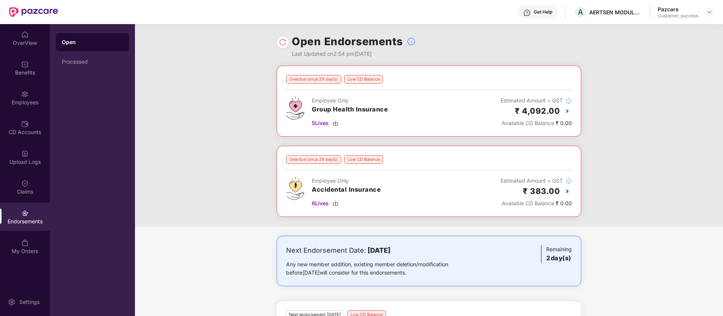
click at [567, 191] on img at bounding box center [567, 191] width 9 height 9
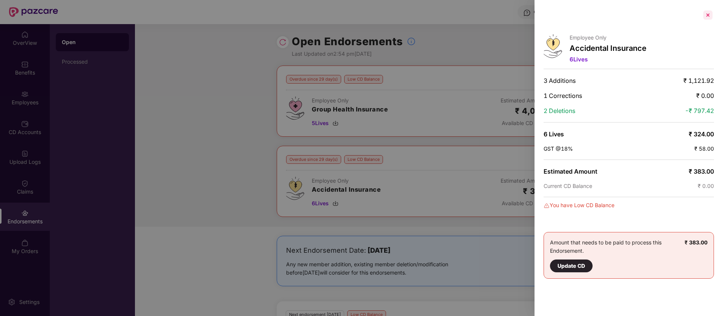
click at [711, 14] on div at bounding box center [708, 15] width 12 height 12
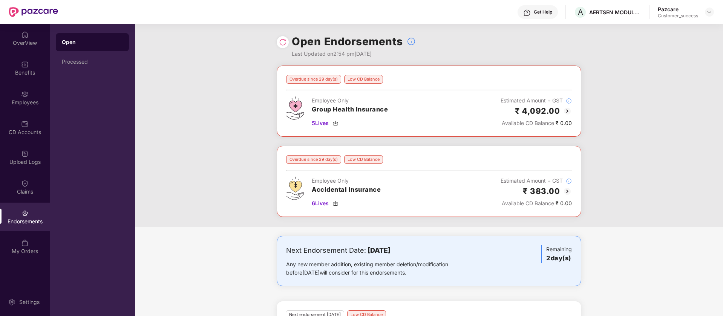
click at [565, 190] on img at bounding box center [567, 191] width 9 height 9
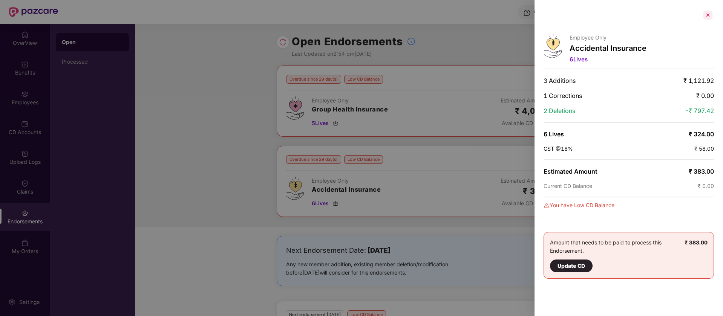
click at [710, 15] on div at bounding box center [708, 15] width 12 height 12
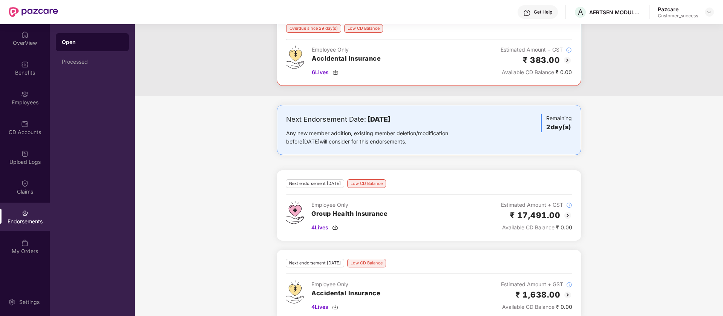
scroll to position [144, 0]
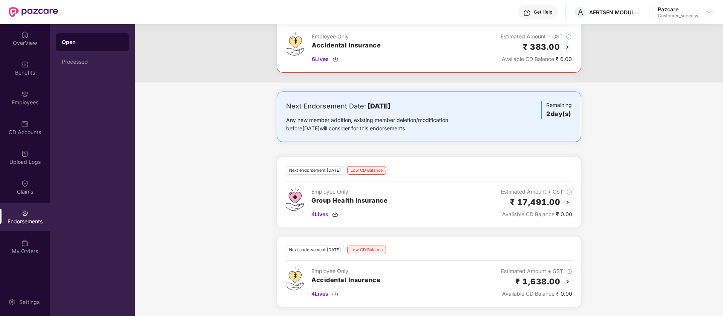
click at [572, 204] on div "Next endorsement [DATE] Low CD Balance Employee Only Group Health Insurance 4 L…" at bounding box center [429, 192] width 304 height 70
click at [567, 203] on img at bounding box center [567, 202] width 9 height 9
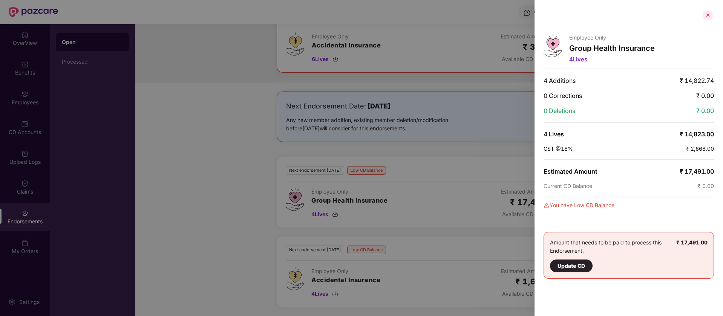
click at [705, 15] on div at bounding box center [708, 15] width 12 height 12
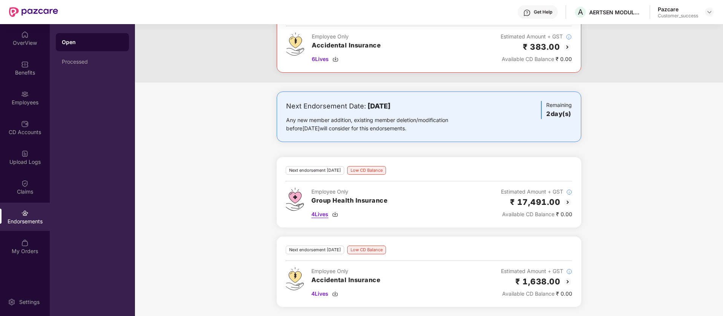
click at [335, 213] on img at bounding box center [335, 214] width 6 height 6
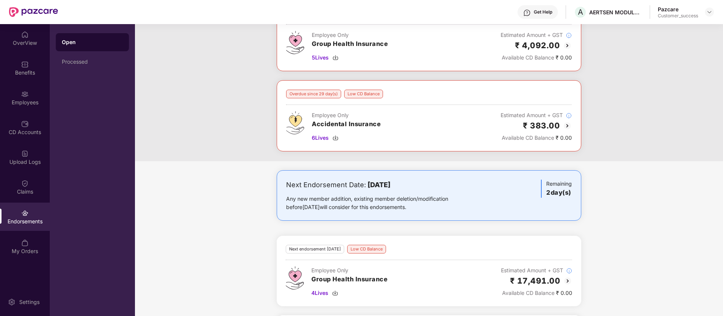
scroll to position [50, 0]
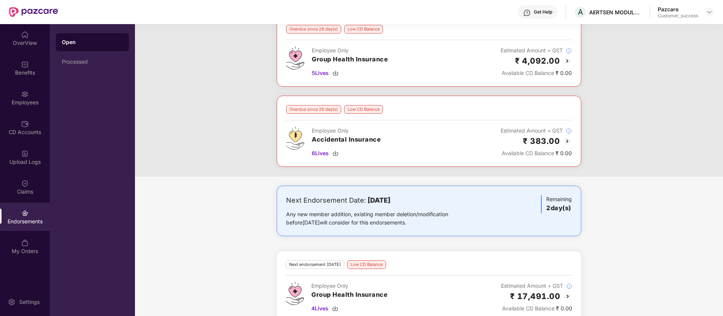
click at [564, 61] on img at bounding box center [567, 61] width 9 height 9
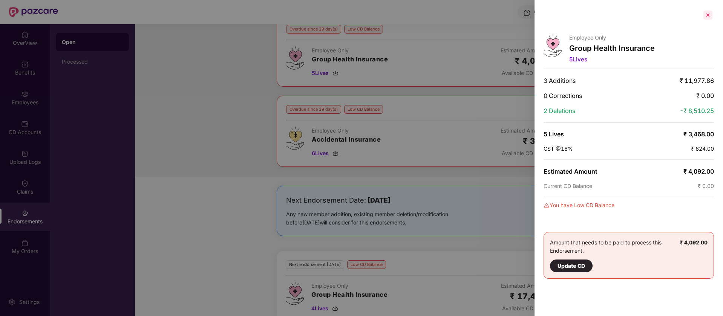
click at [708, 15] on div at bounding box center [708, 15] width 12 height 12
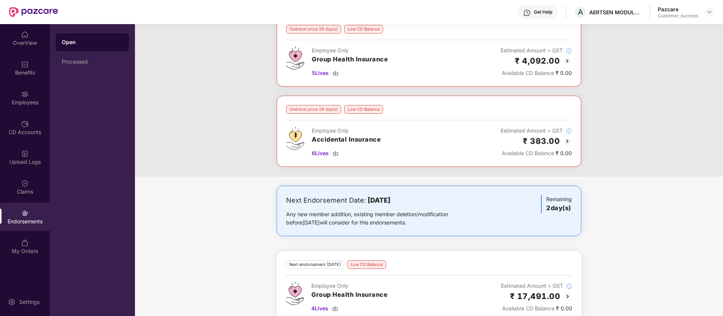
scroll to position [144, 0]
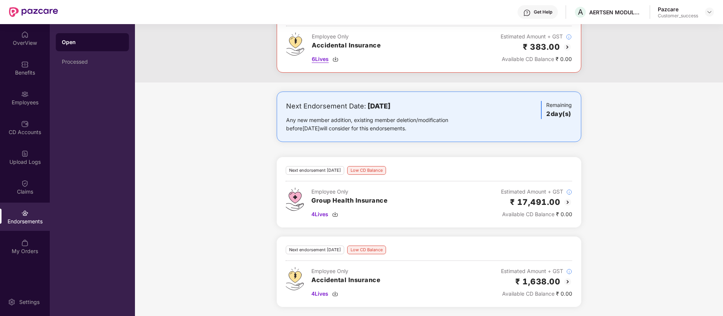
click at [338, 59] on img at bounding box center [335, 59] width 6 height 6
click at [338, 294] on img at bounding box center [335, 294] width 6 height 6
click at [566, 283] on img at bounding box center [567, 281] width 9 height 9
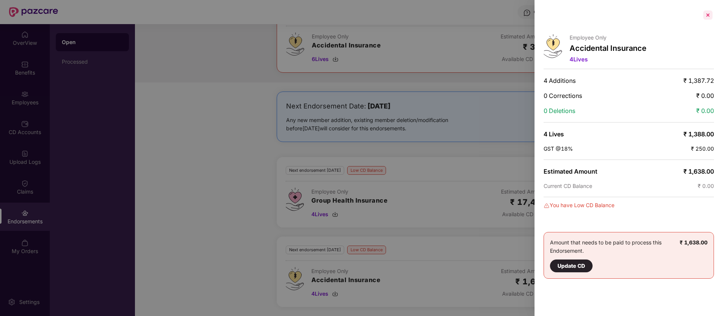
click at [710, 16] on div at bounding box center [708, 15] width 12 height 12
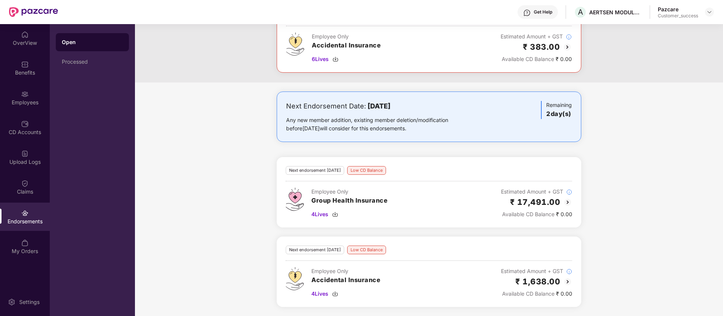
click at [566, 46] on img at bounding box center [567, 47] width 9 height 9
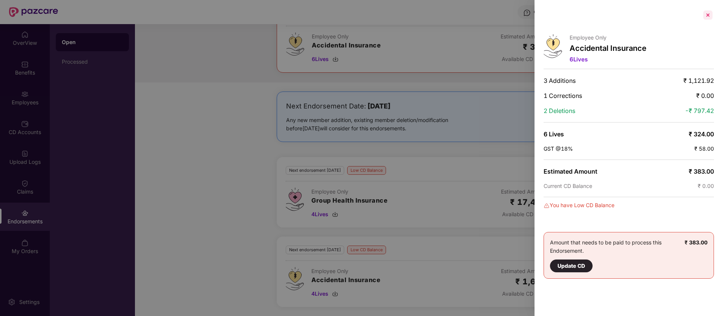
click at [705, 14] on div at bounding box center [708, 15] width 12 height 12
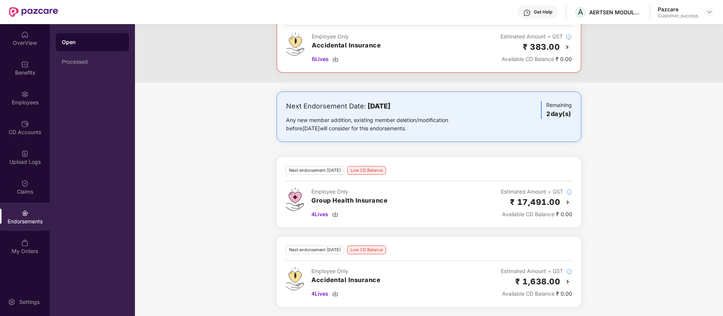
click at [567, 46] on img at bounding box center [567, 47] width 9 height 9
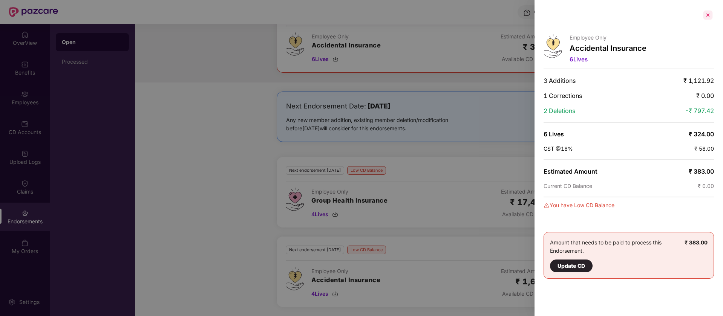
click at [710, 16] on div at bounding box center [708, 15] width 12 height 12
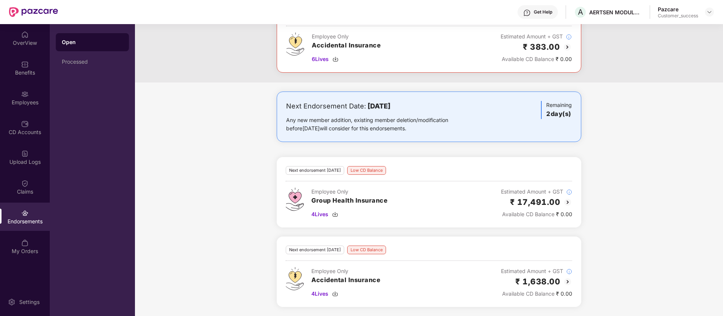
click at [564, 50] on img at bounding box center [567, 47] width 9 height 9
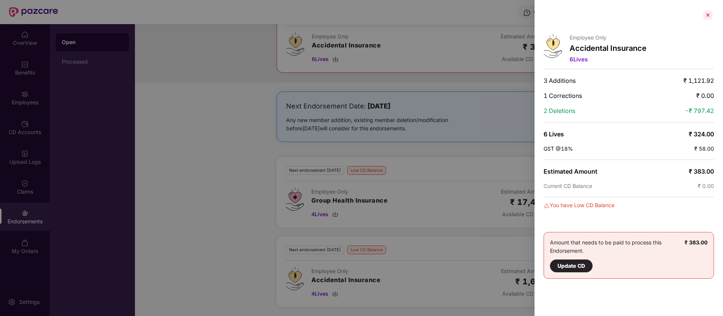
click at [708, 15] on div at bounding box center [708, 15] width 12 height 12
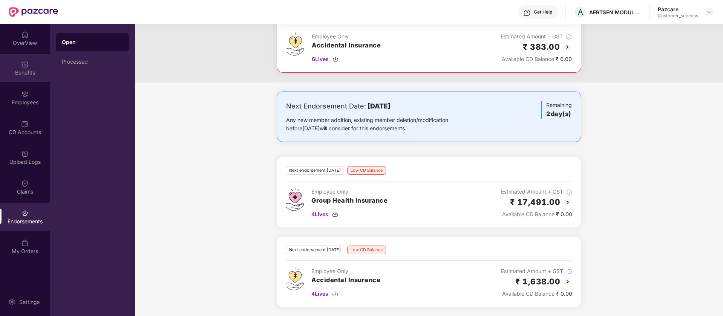
click at [19, 78] on div "Benefits" at bounding box center [25, 68] width 50 height 28
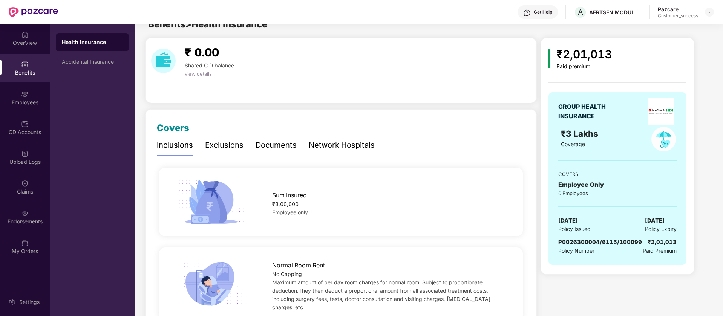
scroll to position [0, 0]
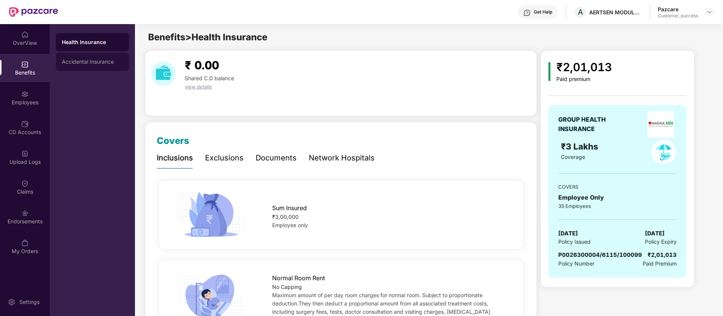
click at [88, 60] on div "Accidental Insurance" at bounding box center [92, 62] width 61 height 6
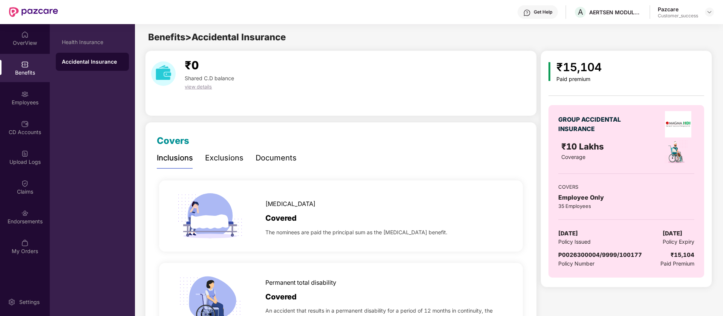
click at [634, 257] on span "P0026300004/9999/100177" at bounding box center [600, 254] width 84 height 7
copy span "P0026300004/9999/100177"
